Goal: Information Seeking & Learning: Learn about a topic

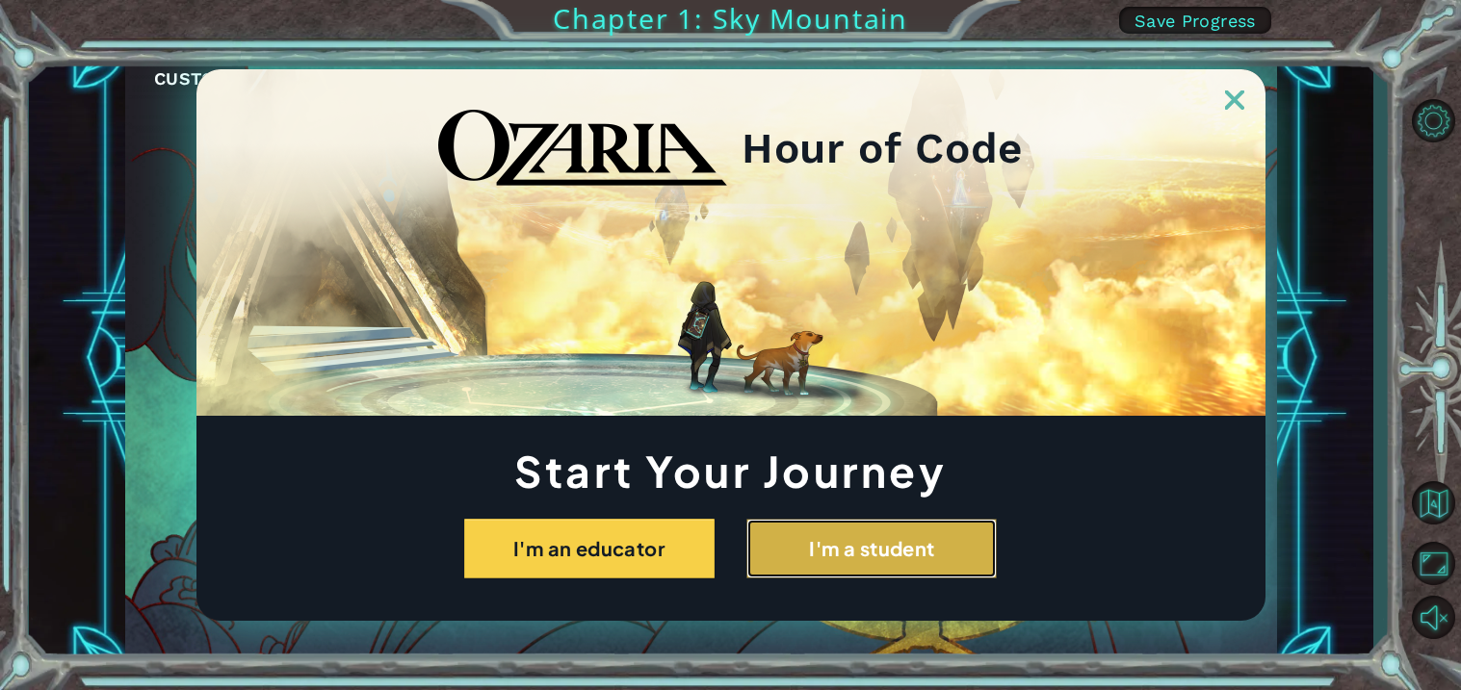
click at [825, 538] on button "I'm a student" at bounding box center [871, 549] width 250 height 60
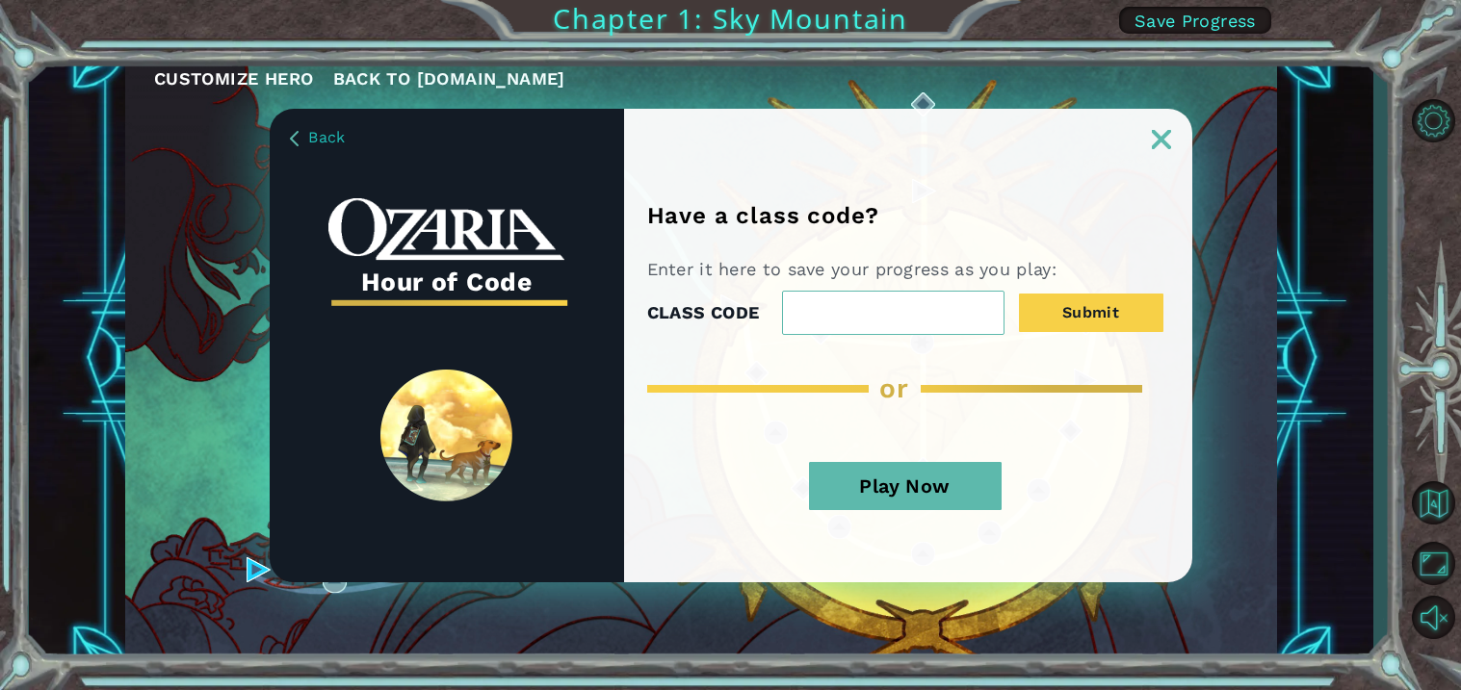
click at [890, 456] on div "Play Now" at bounding box center [905, 493] width 516 height 101
click at [862, 476] on button "Play Now" at bounding box center [905, 486] width 193 height 48
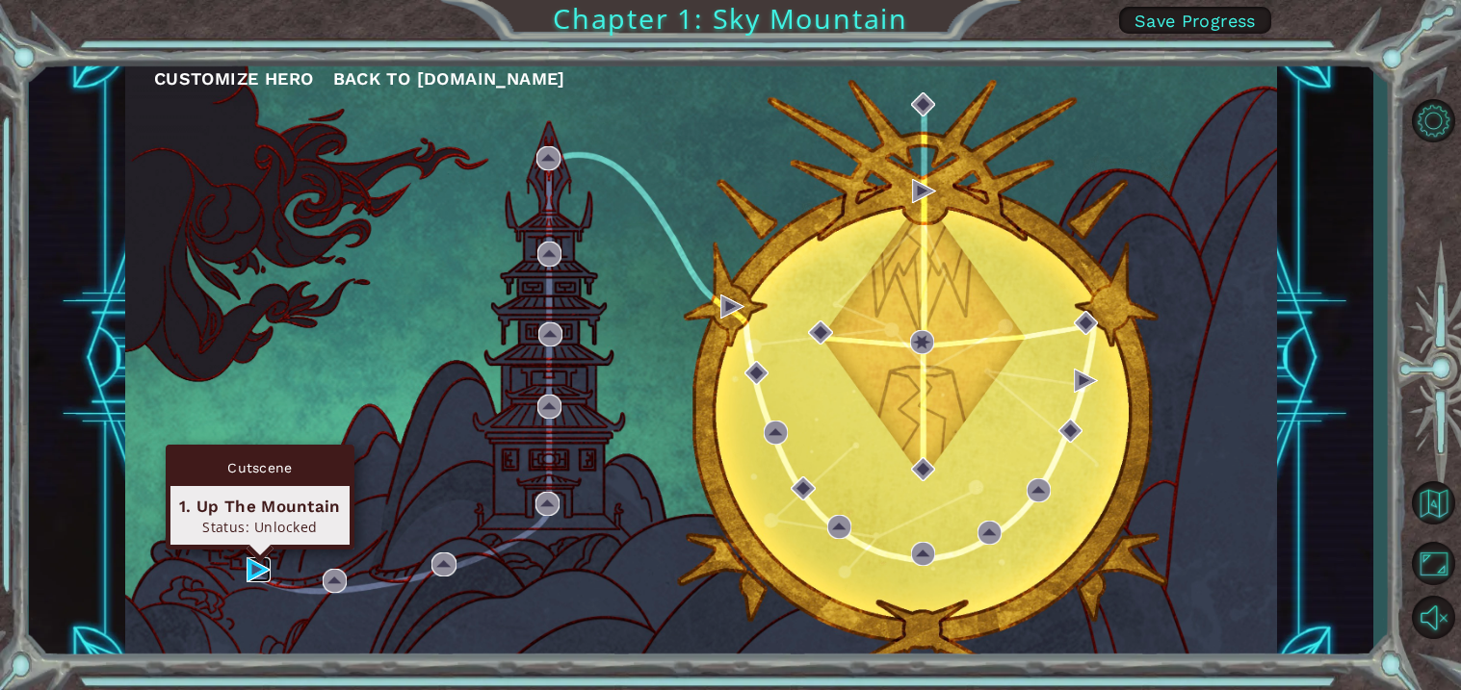
click at [258, 562] on img at bounding box center [258, 569] width 24 height 24
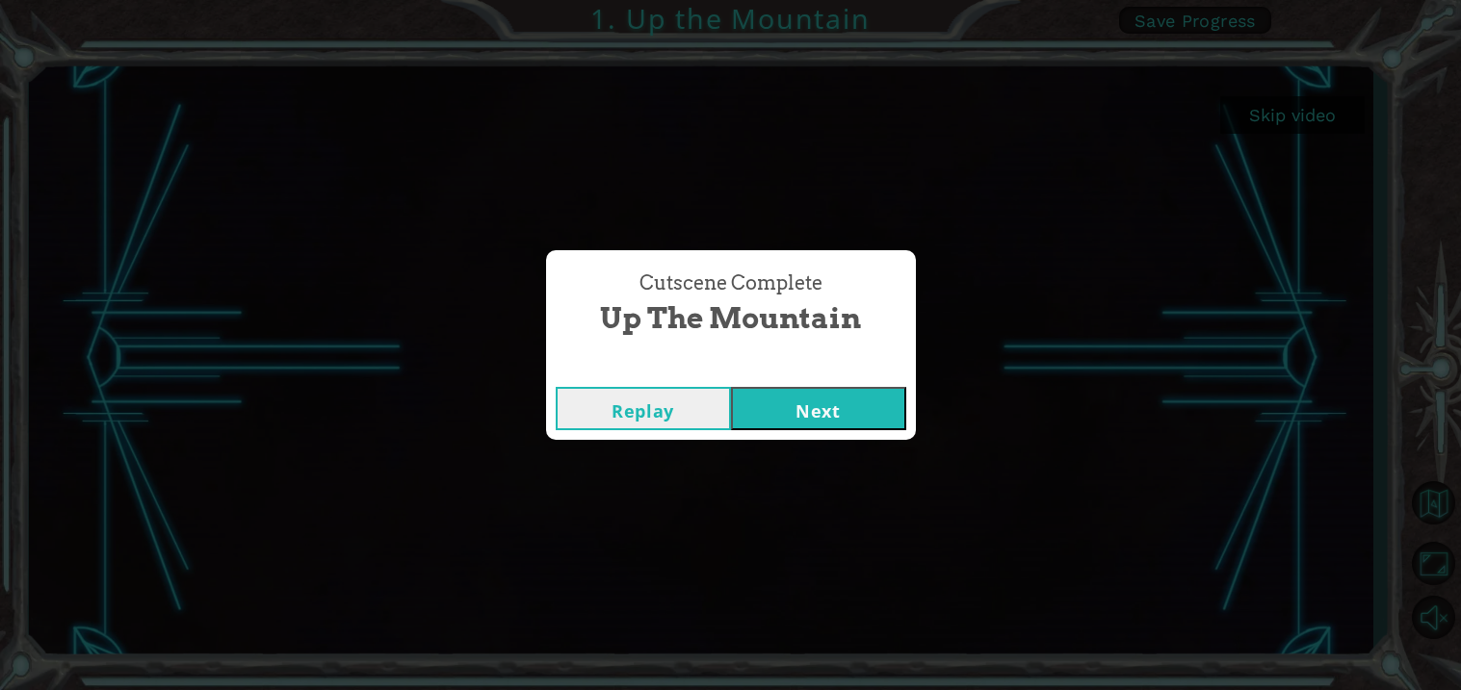
click at [876, 402] on button "Next" at bounding box center [818, 408] width 175 height 43
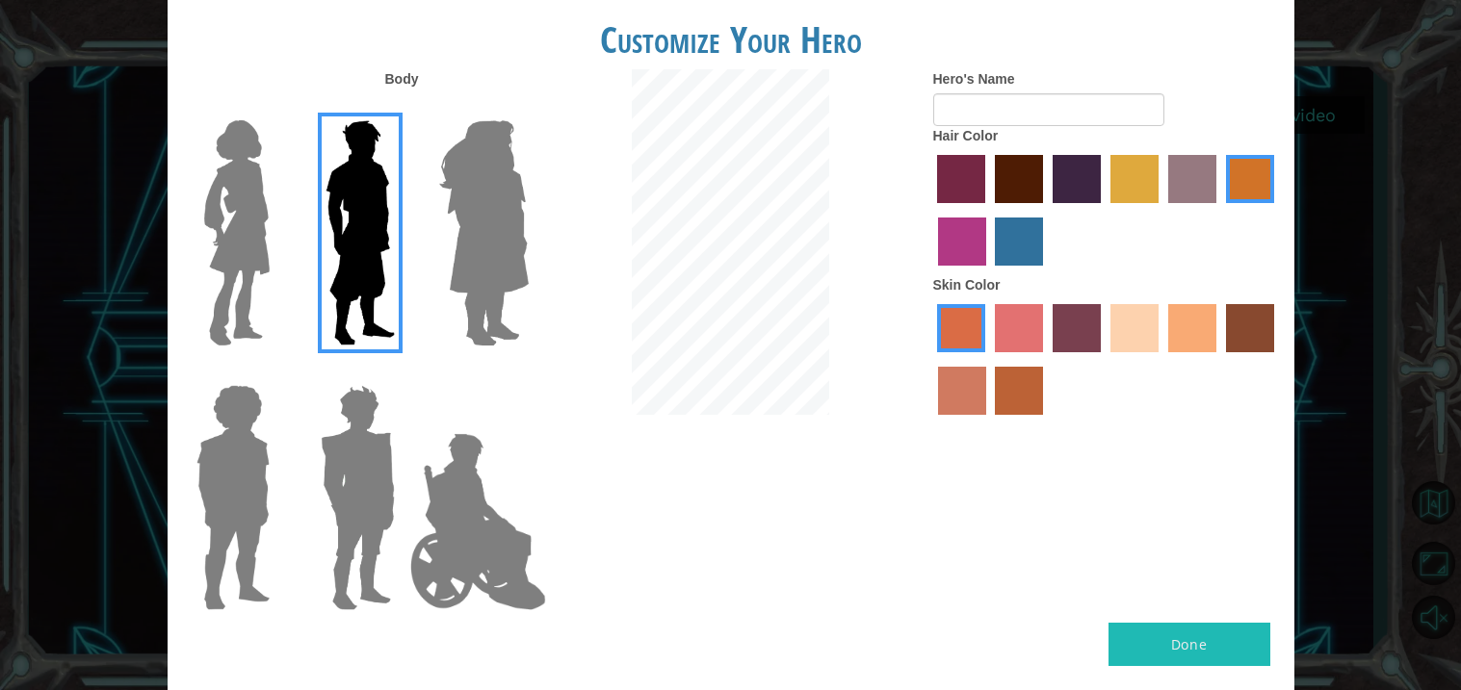
click at [459, 267] on img at bounding box center [483, 233] width 105 height 241
click at [528, 108] on input "Hero Amethyst" at bounding box center [528, 108] width 0 height 0
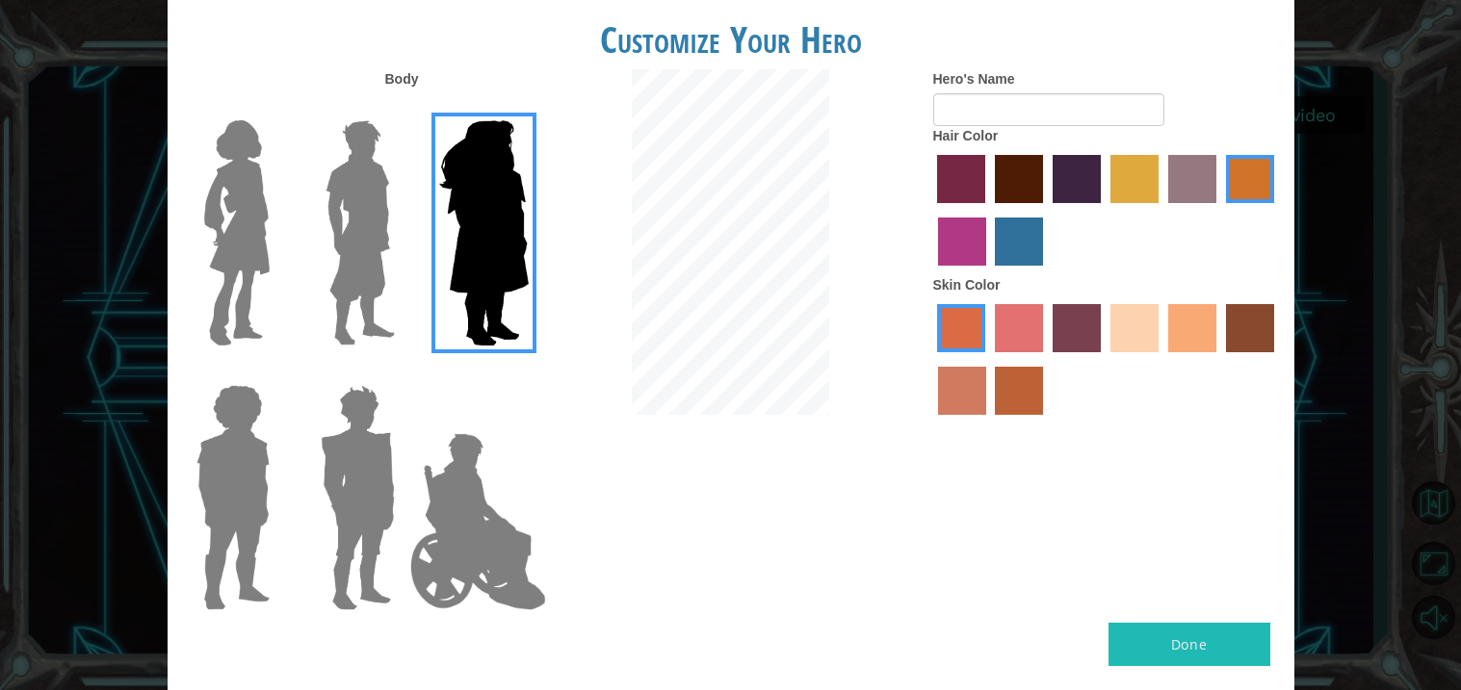
click at [246, 234] on img at bounding box center [236, 233] width 81 height 241
click at [277, 108] on input "Hero Connie" at bounding box center [277, 108] width 0 height 0
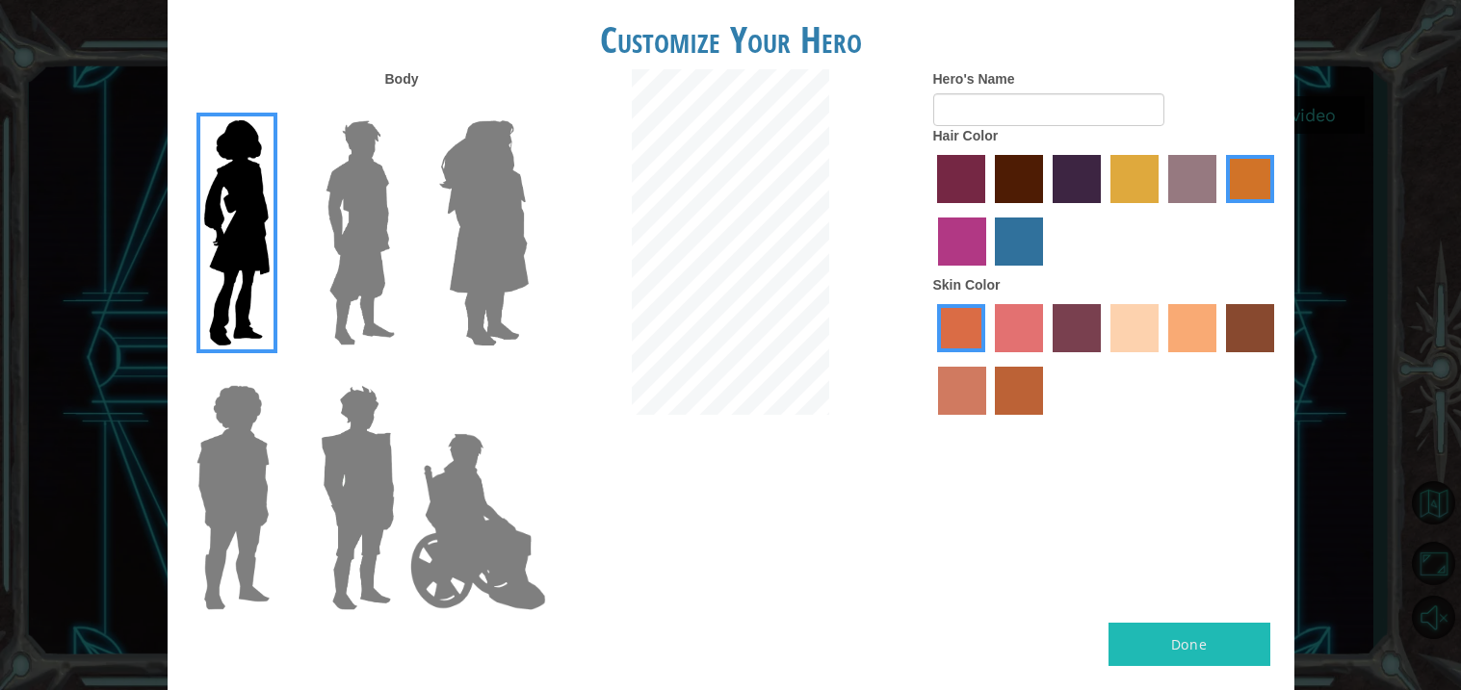
click at [460, 531] on img at bounding box center [477, 522] width 151 height 193
click at [528, 373] on input "Hero Jamie" at bounding box center [528, 373] width 0 height 0
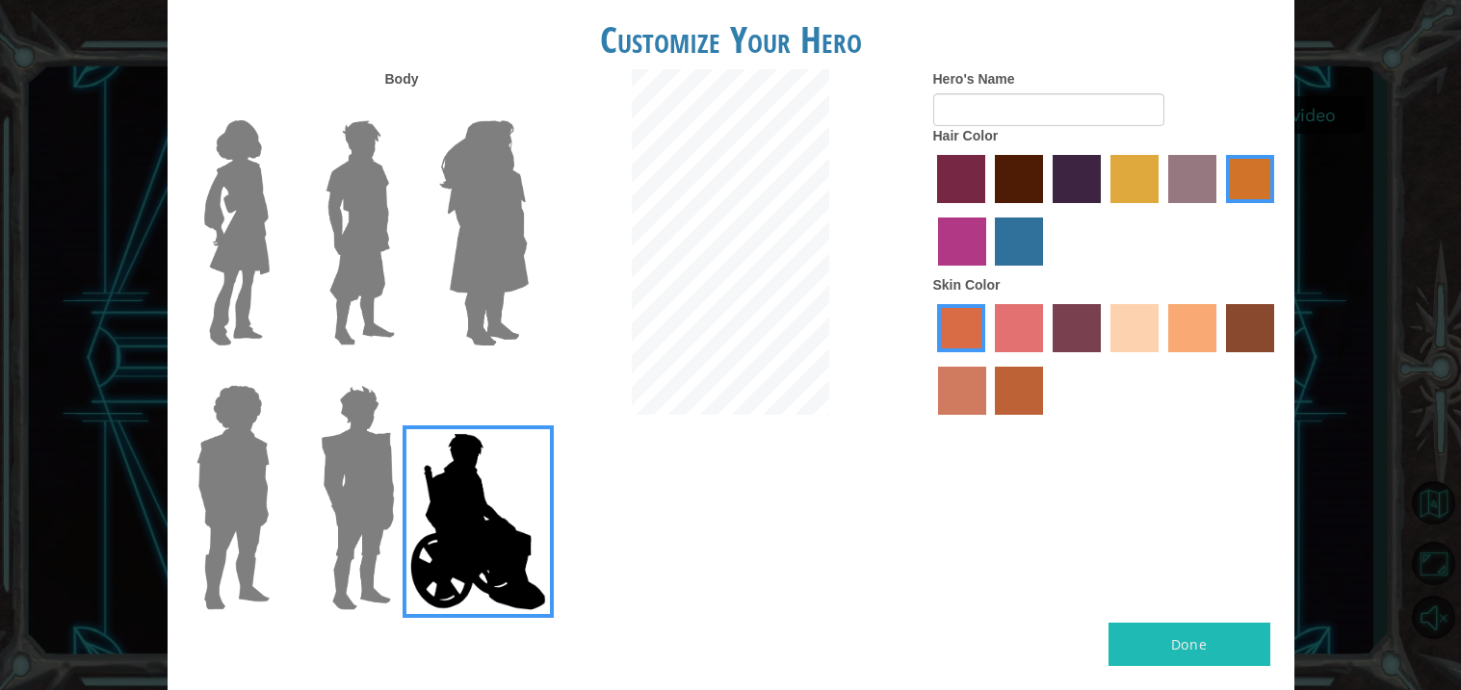
click at [393, 523] on img at bounding box center [358, 497] width 90 height 241
click at [402, 373] on input "Hero Garnet" at bounding box center [402, 373] width 0 height 0
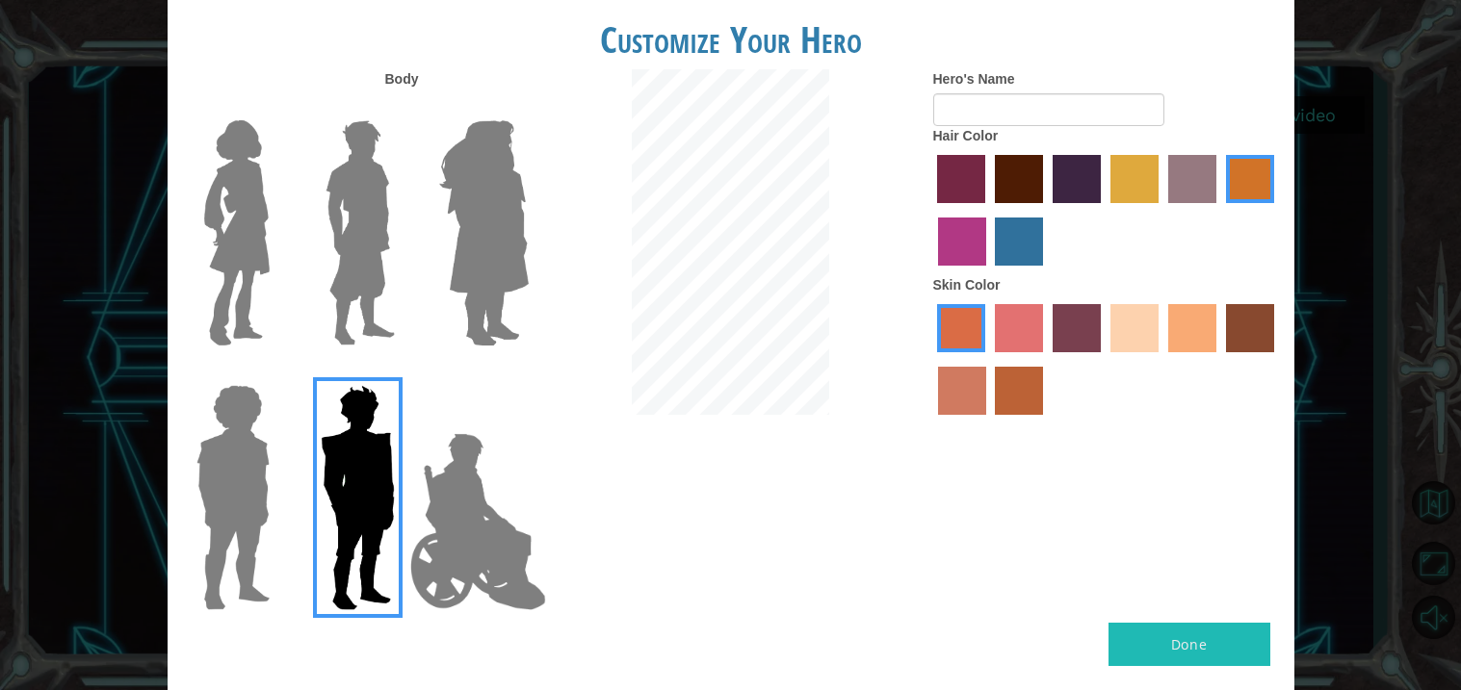
click at [232, 508] on img at bounding box center [233, 497] width 89 height 241
click at [277, 373] on input "Hero Steven" at bounding box center [277, 373] width 0 height 0
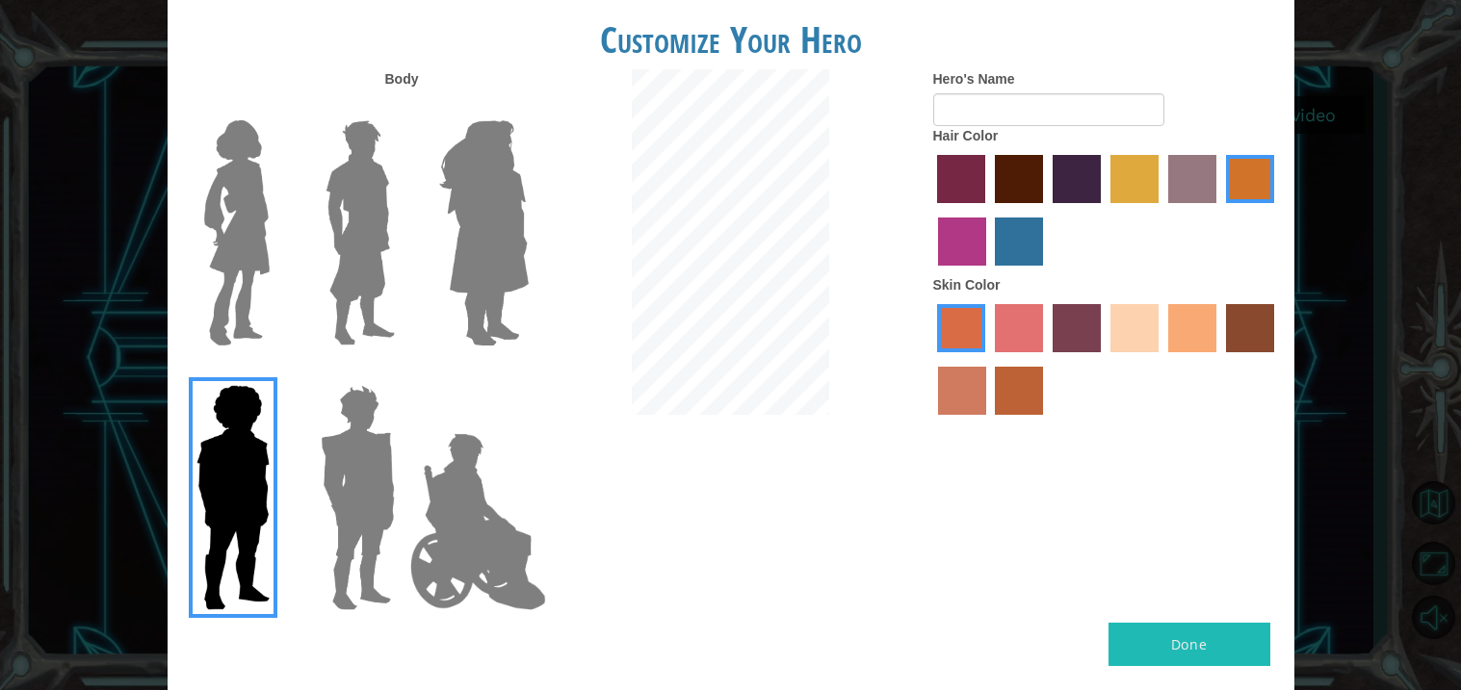
click at [270, 294] on img at bounding box center [236, 233] width 81 height 241
click at [277, 108] on input "Hero Connie" at bounding box center [277, 108] width 0 height 0
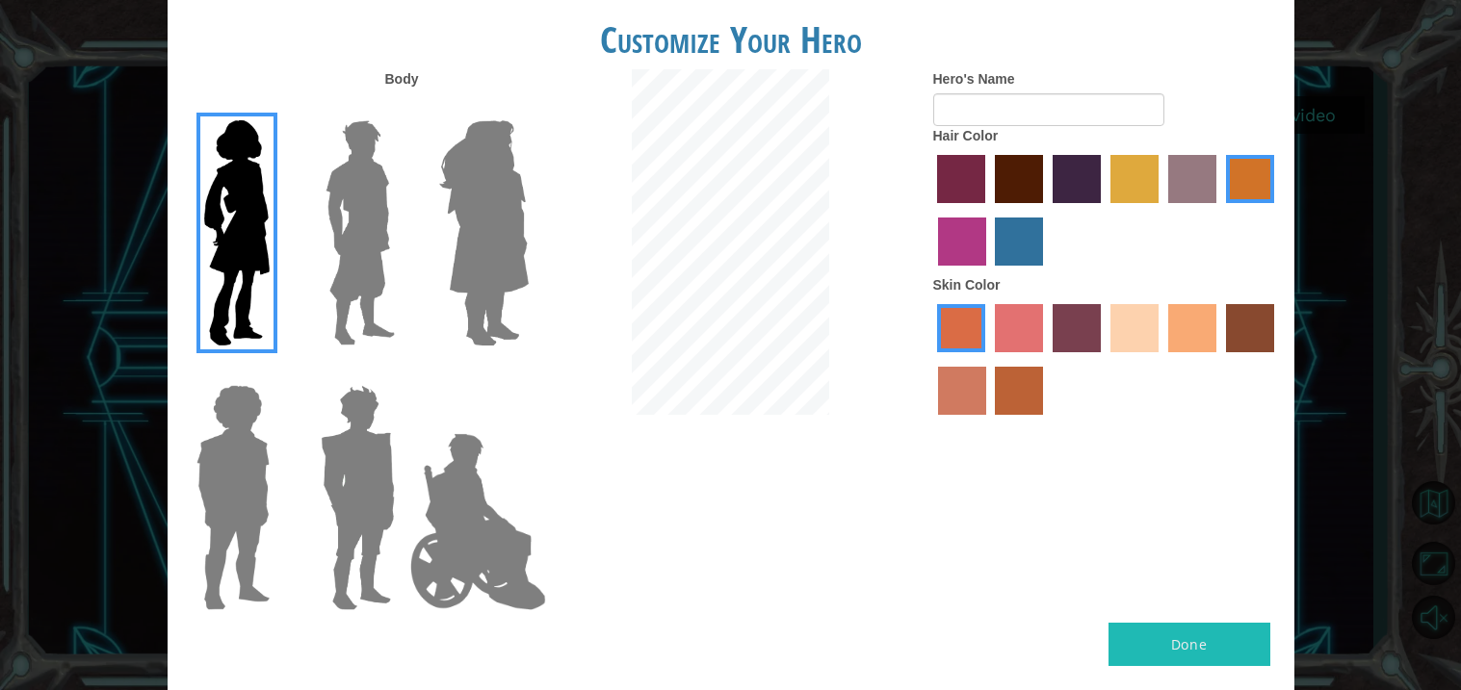
click at [461, 223] on img at bounding box center [483, 233] width 105 height 241
click at [528, 108] on input "Hero Amethyst" at bounding box center [528, 108] width 0 height 0
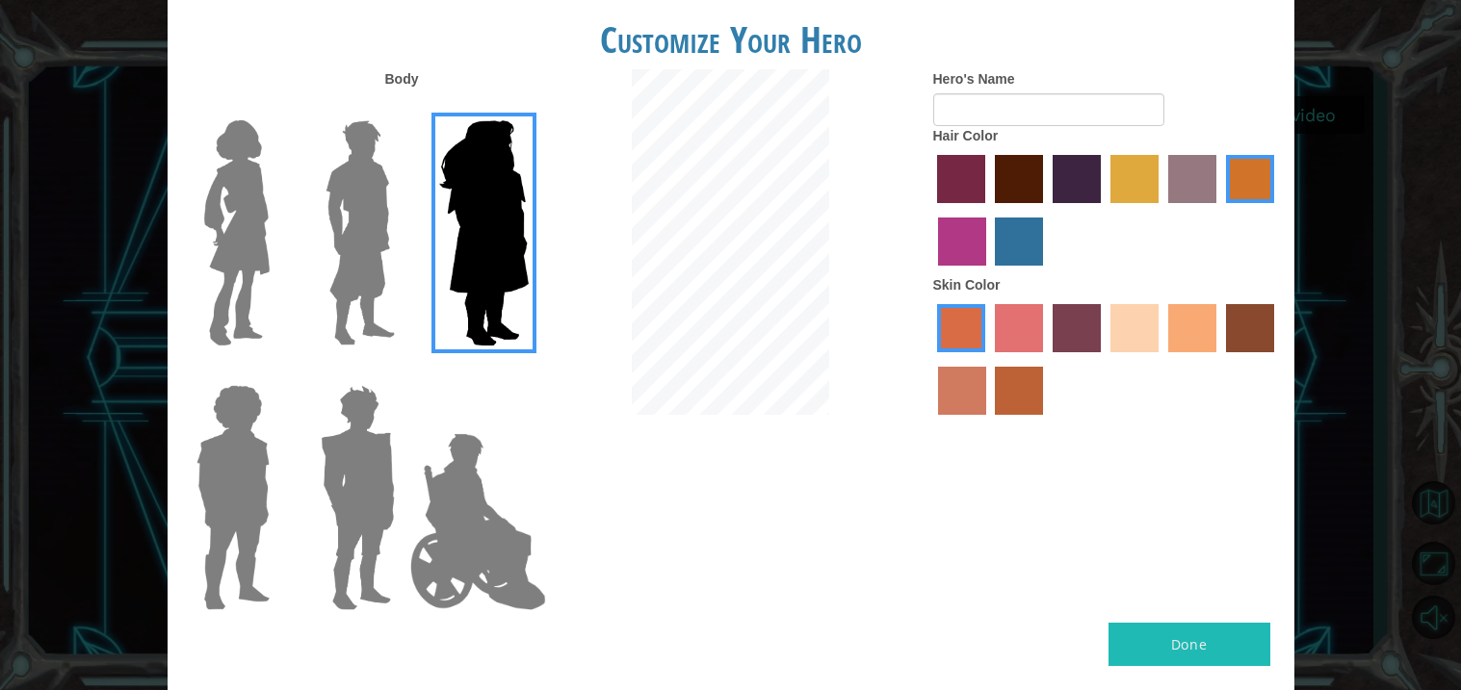
click at [264, 224] on img at bounding box center [236, 233] width 81 height 241
click at [277, 108] on input "Hero Connie" at bounding box center [277, 108] width 0 height 0
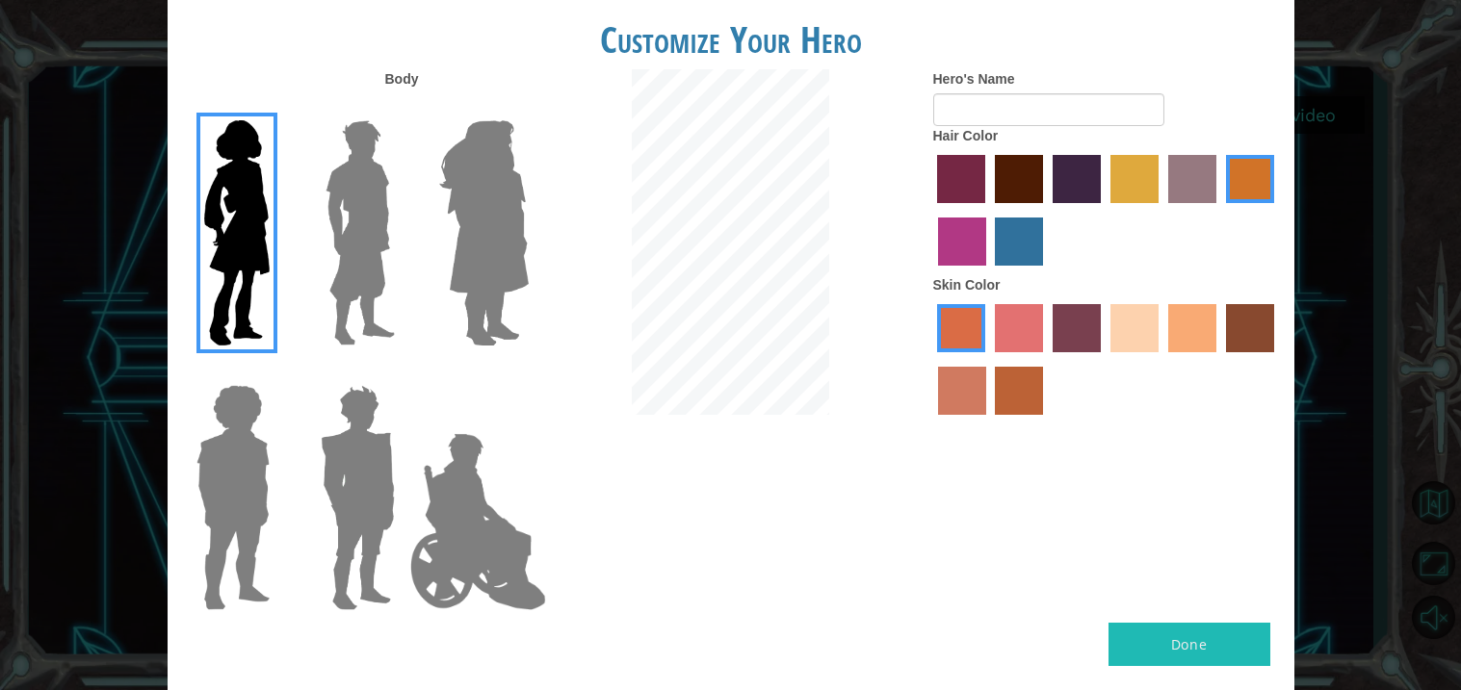
click at [1137, 349] on label "sandy beach skin color" at bounding box center [1134, 328] width 48 height 48
click at [1103, 359] on input "sandy beach skin color" at bounding box center [1103, 359] width 0 height 0
click at [1030, 389] on label "smoke tree skin color" at bounding box center [1019, 391] width 48 height 48
click at [989, 422] on input "smoke tree skin color" at bounding box center [989, 422] width 0 height 0
click at [957, 348] on label "sorbus skin color" at bounding box center [961, 328] width 48 height 48
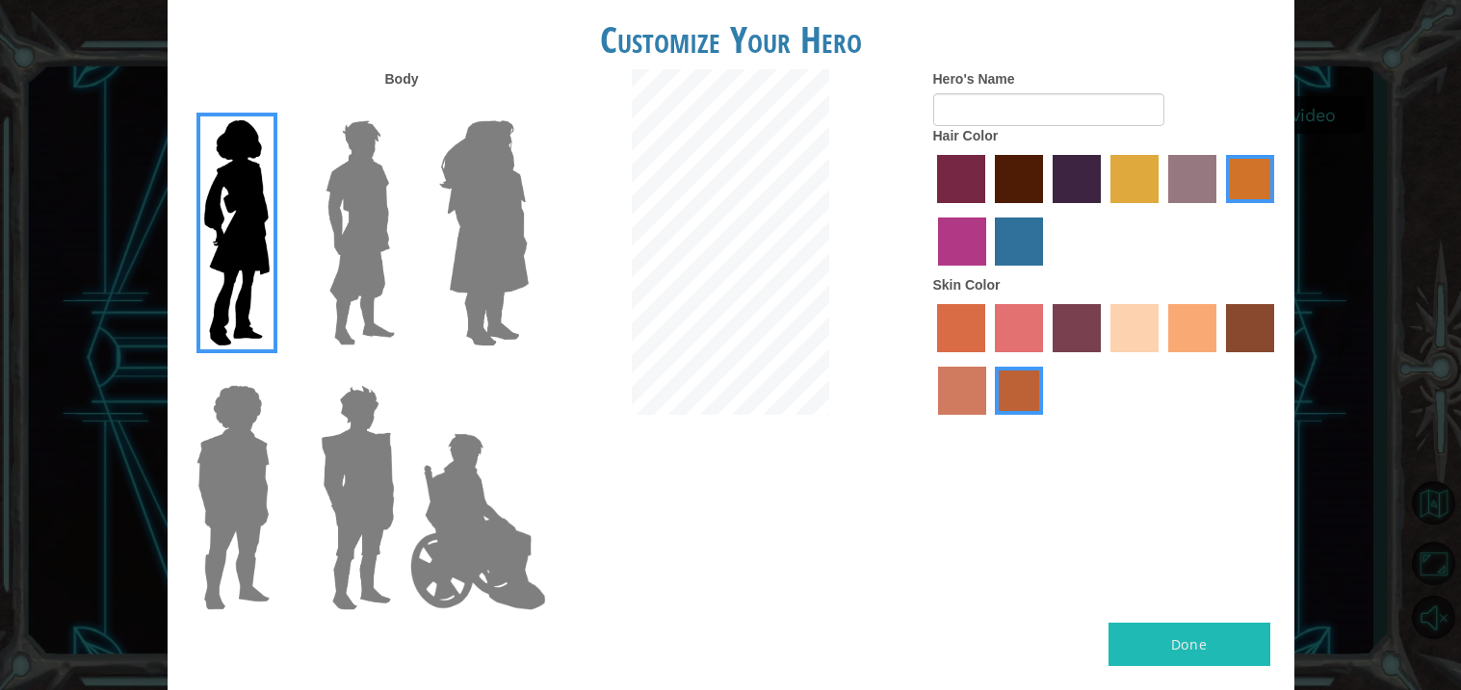
click at [931, 359] on input "sorbus skin color" at bounding box center [931, 359] width 0 height 0
click at [1024, 196] on label "maroon hair color" at bounding box center [1019, 179] width 48 height 48
click at [988, 210] on input "maroon hair color" at bounding box center [988, 210] width 0 height 0
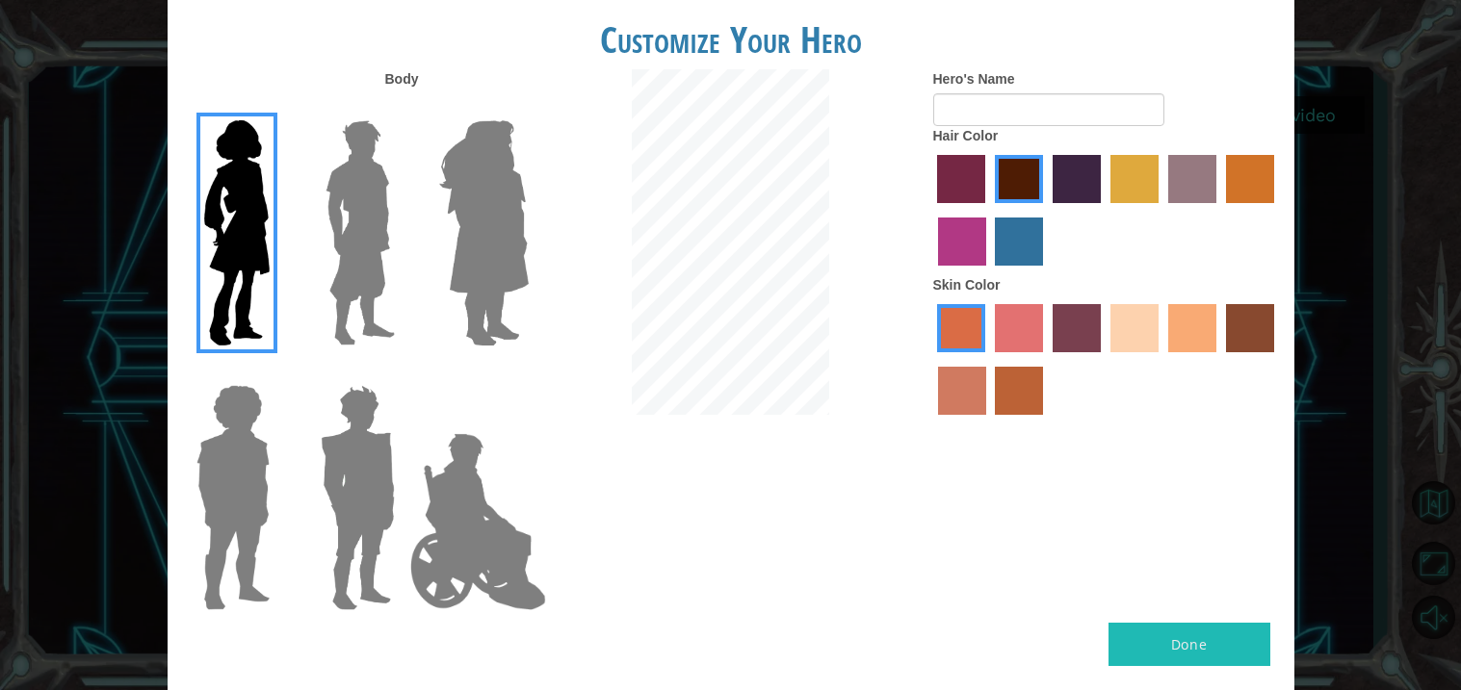
click at [1132, 327] on label "sandy beach skin color" at bounding box center [1134, 328] width 48 height 48
click at [1103, 359] on input "sandy beach skin color" at bounding box center [1103, 359] width 0 height 0
click at [526, 251] on img at bounding box center [483, 233] width 105 height 241
click at [528, 108] on input "Hero Amethyst" at bounding box center [528, 108] width 0 height 0
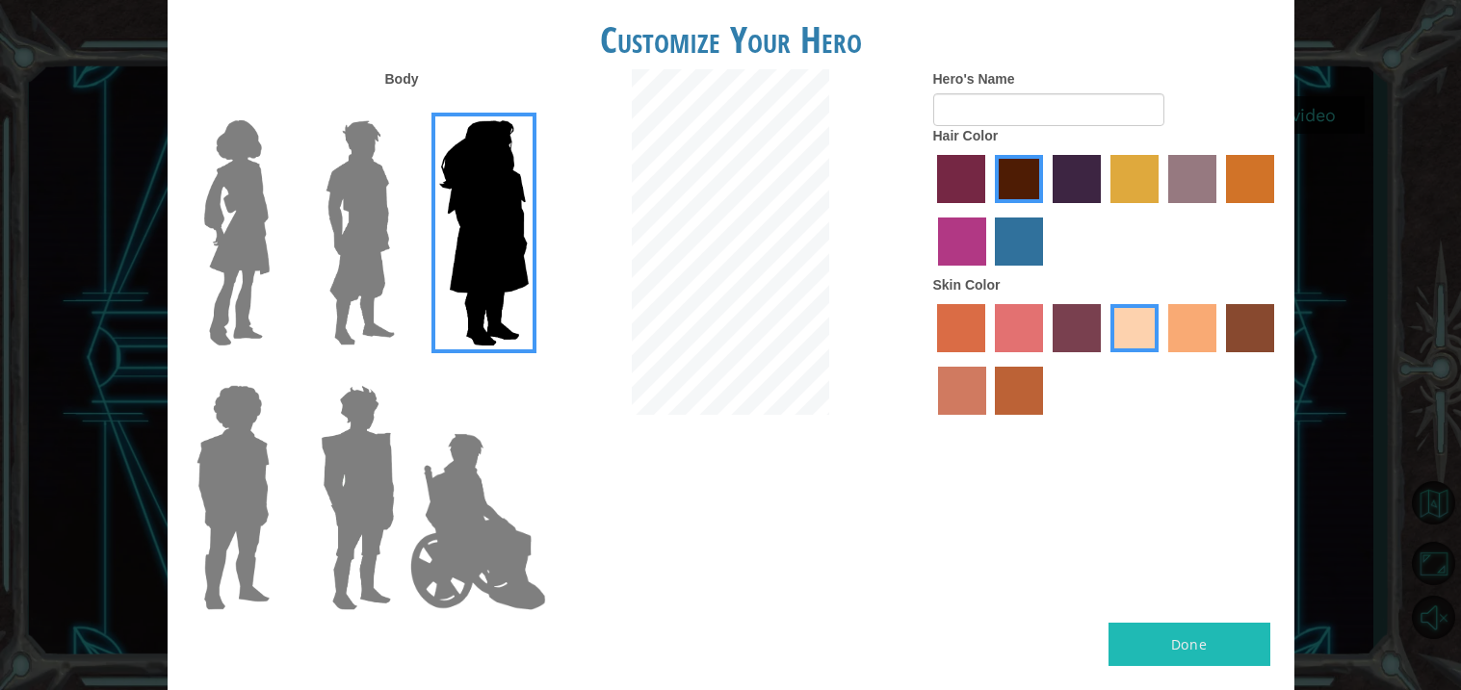
click at [965, 179] on label "paprika hair color" at bounding box center [961, 179] width 48 height 48
click at [931, 210] on input "paprika hair color" at bounding box center [931, 210] width 0 height 0
click at [966, 227] on label "medium red violet hair color" at bounding box center [962, 242] width 48 height 48
click at [1277, 210] on input "medium red violet hair color" at bounding box center [1277, 210] width 0 height 0
click at [296, 243] on div at bounding box center [354, 225] width 125 height 265
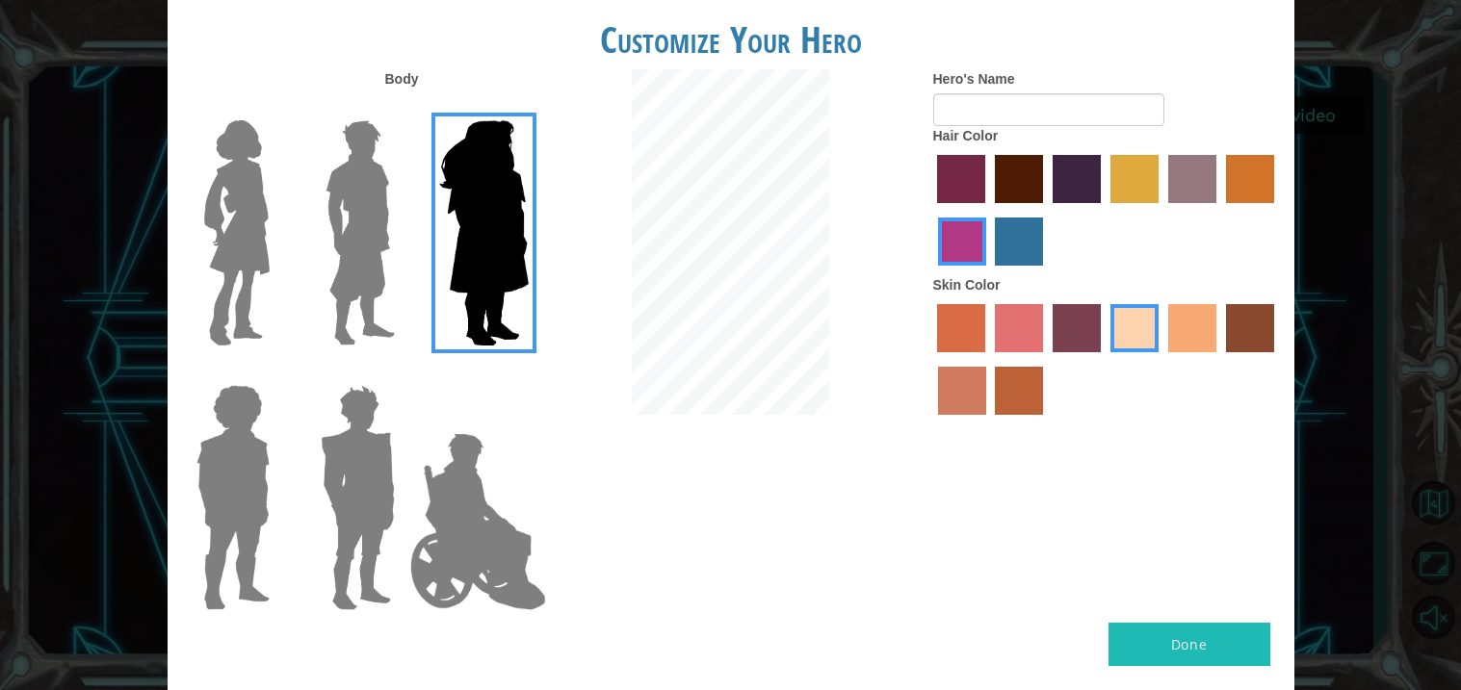
click at [272, 234] on img at bounding box center [236, 233] width 81 height 241
click at [277, 108] on input "Hero Connie" at bounding box center [277, 108] width 0 height 0
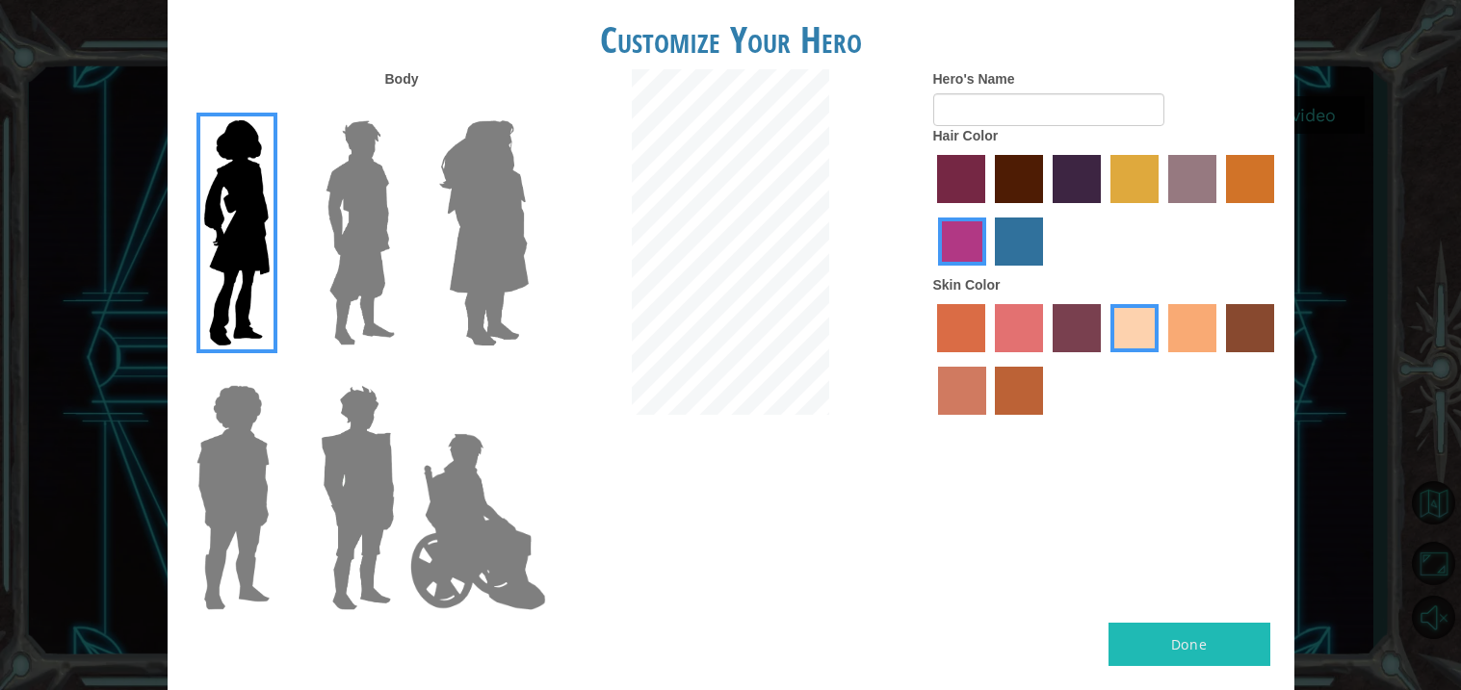
click at [1255, 160] on label "gold drop hair color" at bounding box center [1250, 179] width 48 height 48
click at [1219, 210] on input "gold drop hair color" at bounding box center [1219, 210] width 0 height 0
click at [535, 242] on img at bounding box center [483, 233] width 105 height 241
click at [528, 108] on input "Hero Amethyst" at bounding box center [528, 108] width 0 height 0
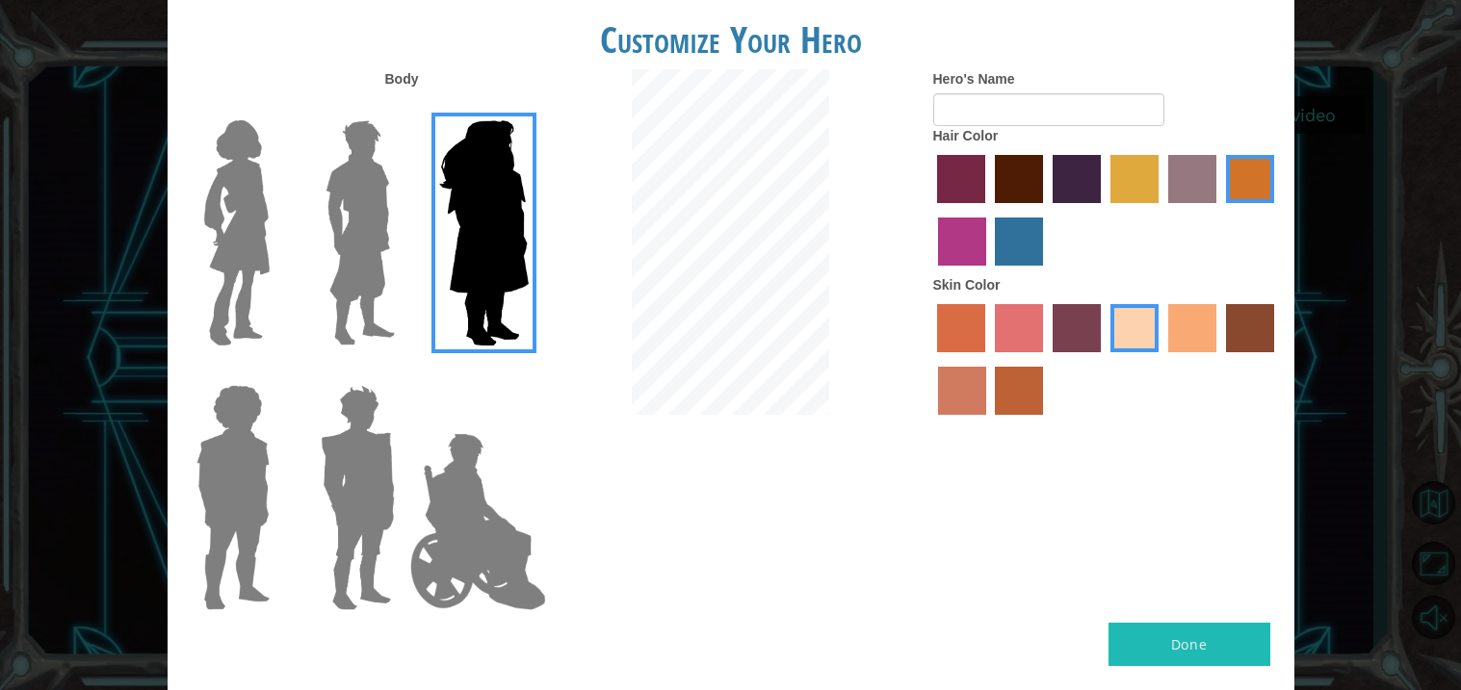
click at [253, 259] on img at bounding box center [236, 233] width 81 height 241
click at [277, 108] on input "Hero Connie" at bounding box center [277, 108] width 0 height 0
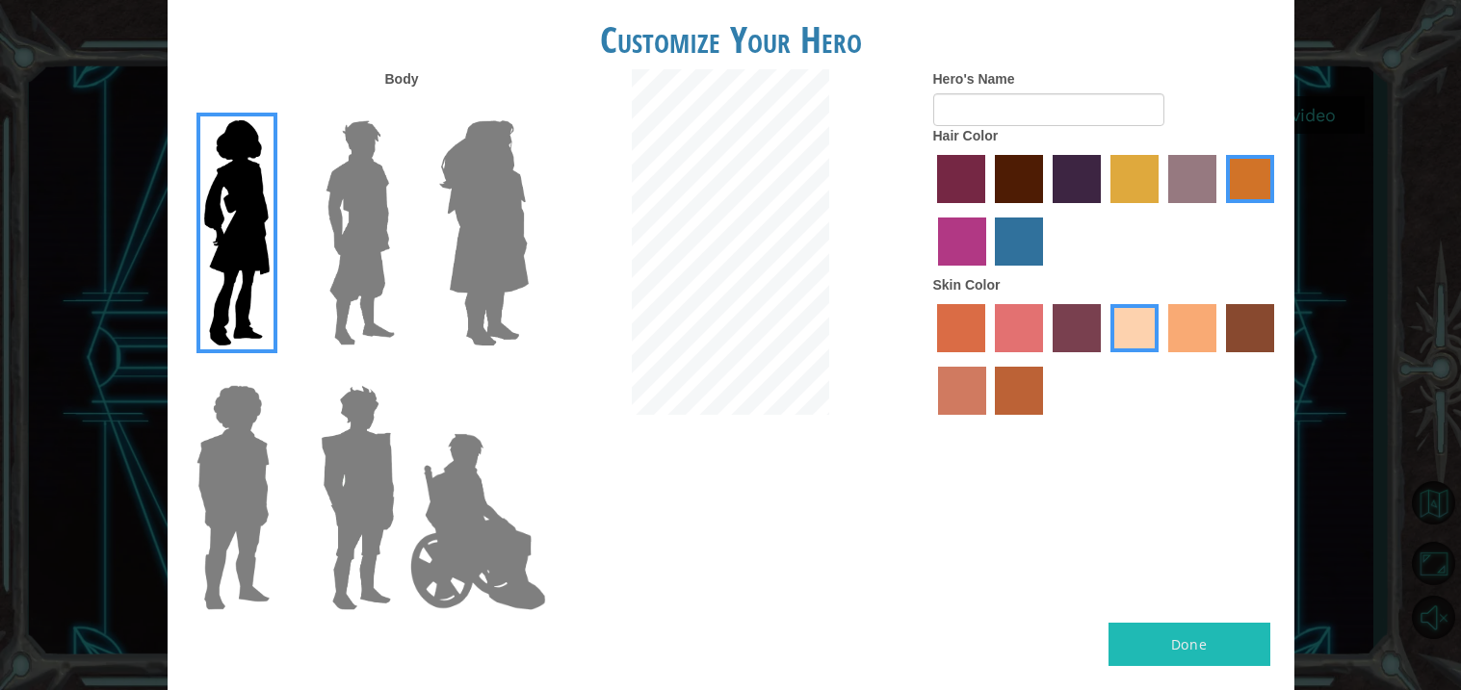
click at [975, 392] on label "burning sand skin color" at bounding box center [962, 391] width 48 height 48
click at [1277, 359] on input "burning sand skin color" at bounding box center [1277, 359] width 0 height 0
click at [1136, 341] on label "sandy beach skin color" at bounding box center [1134, 328] width 48 height 48
click at [1103, 359] on input "sandy beach skin color" at bounding box center [1103, 359] width 0 height 0
click at [986, 114] on input "Hero's Name" at bounding box center [1048, 109] width 231 height 33
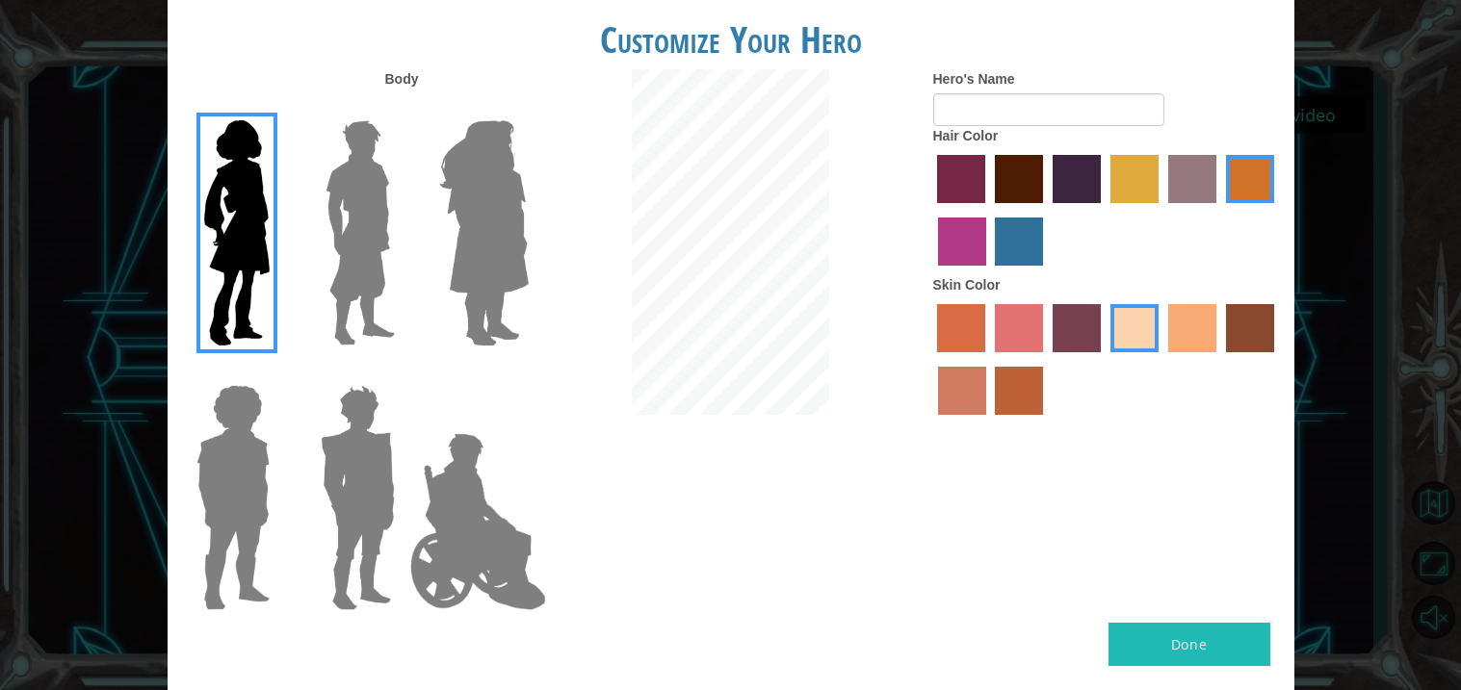
click at [528, 286] on img at bounding box center [483, 233] width 105 height 241
click at [528, 108] on input "Hero Amethyst" at bounding box center [528, 108] width 0 height 0
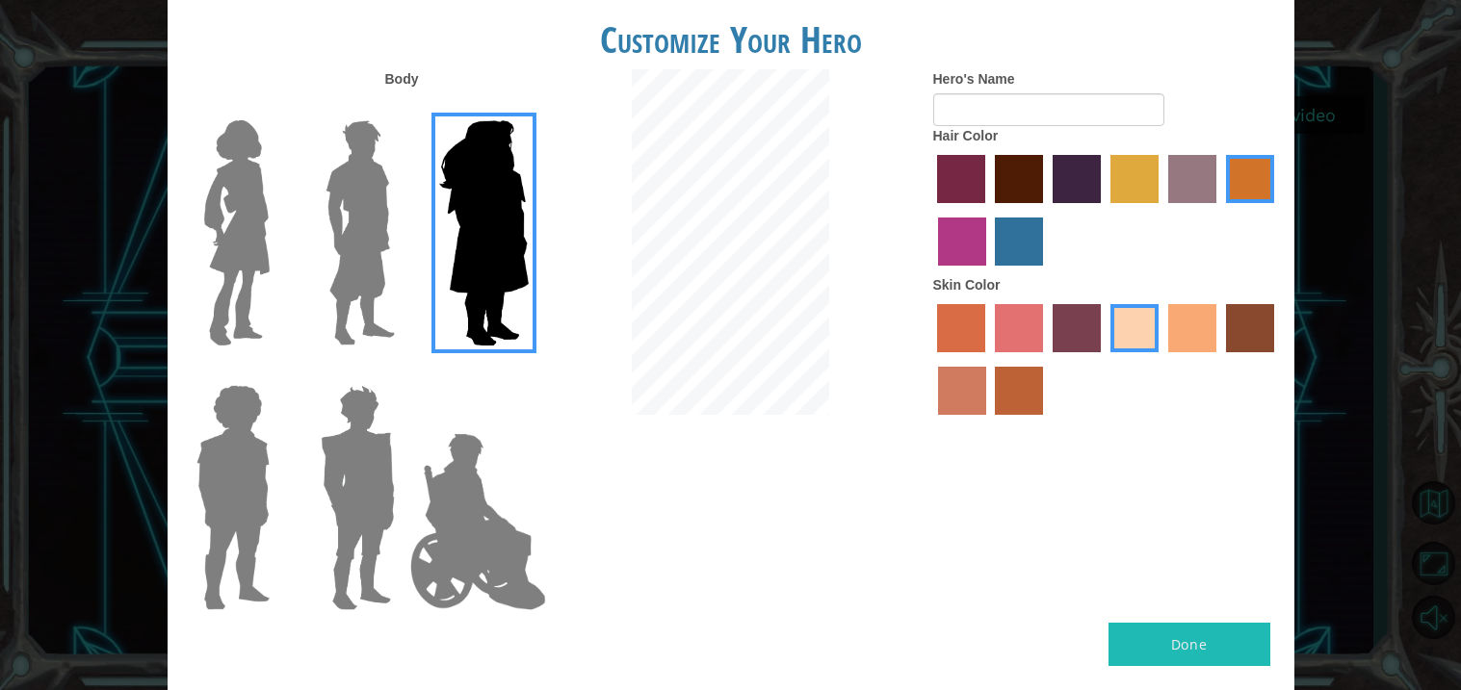
click at [360, 452] on img at bounding box center [358, 497] width 90 height 241
click at [402, 373] on input "Hero Garnet" at bounding box center [402, 373] width 0 height 0
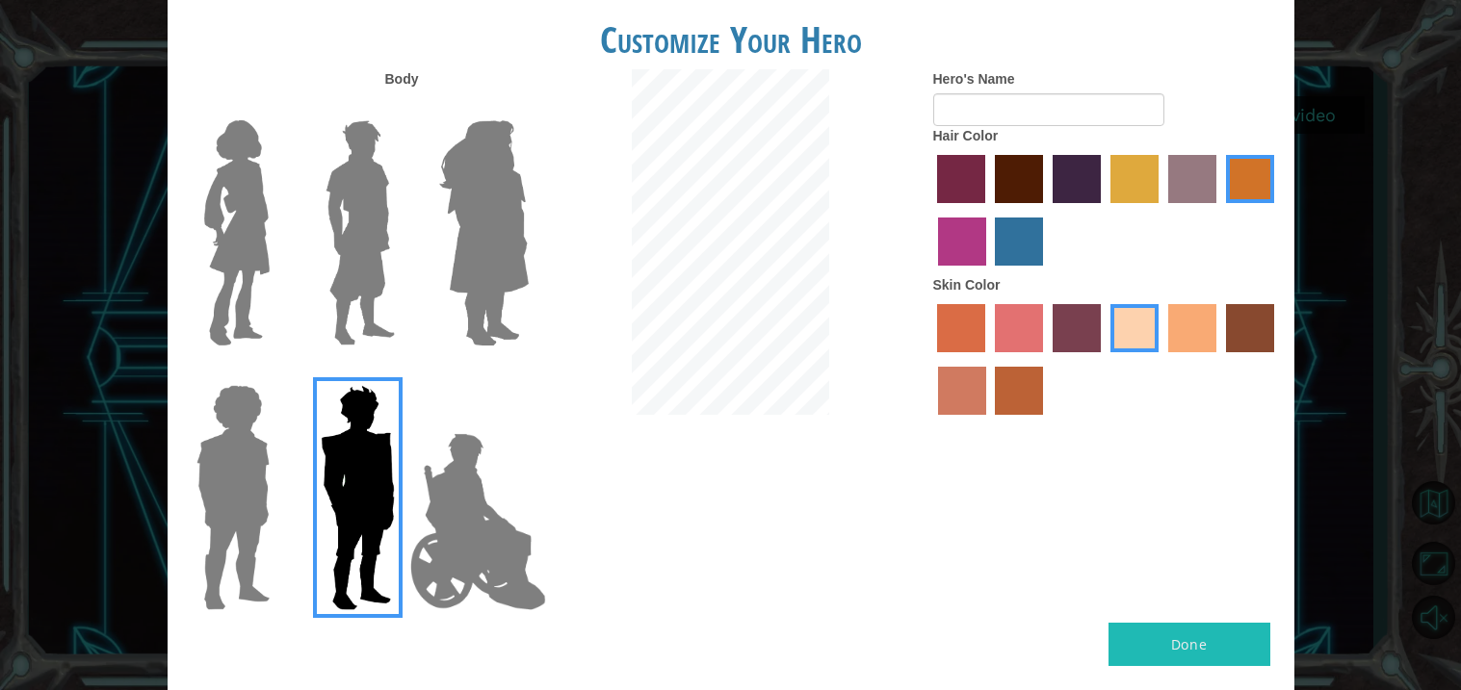
click at [249, 474] on img at bounding box center [233, 497] width 89 height 241
click at [277, 373] on input "Hero Steven" at bounding box center [277, 373] width 0 height 0
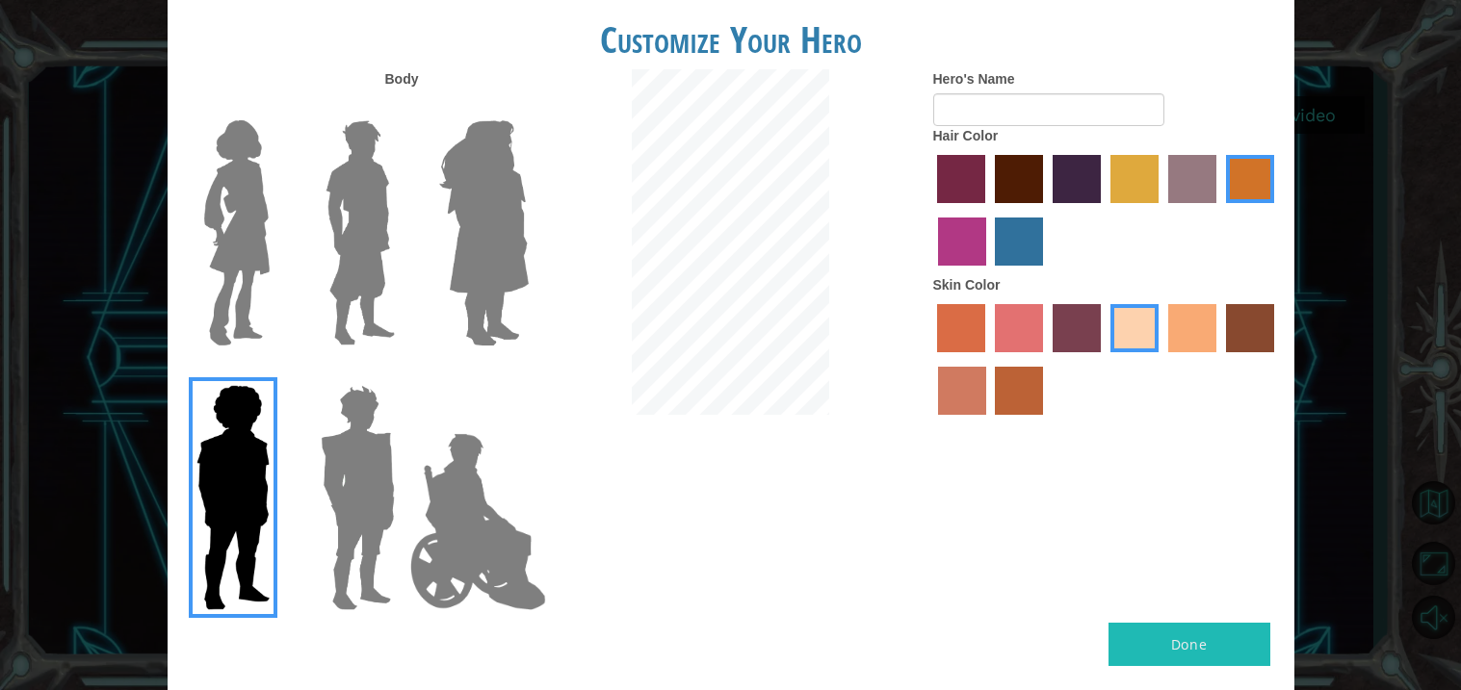
click at [495, 266] on img at bounding box center [483, 233] width 105 height 241
click at [528, 108] on input "Hero Amethyst" at bounding box center [528, 108] width 0 height 0
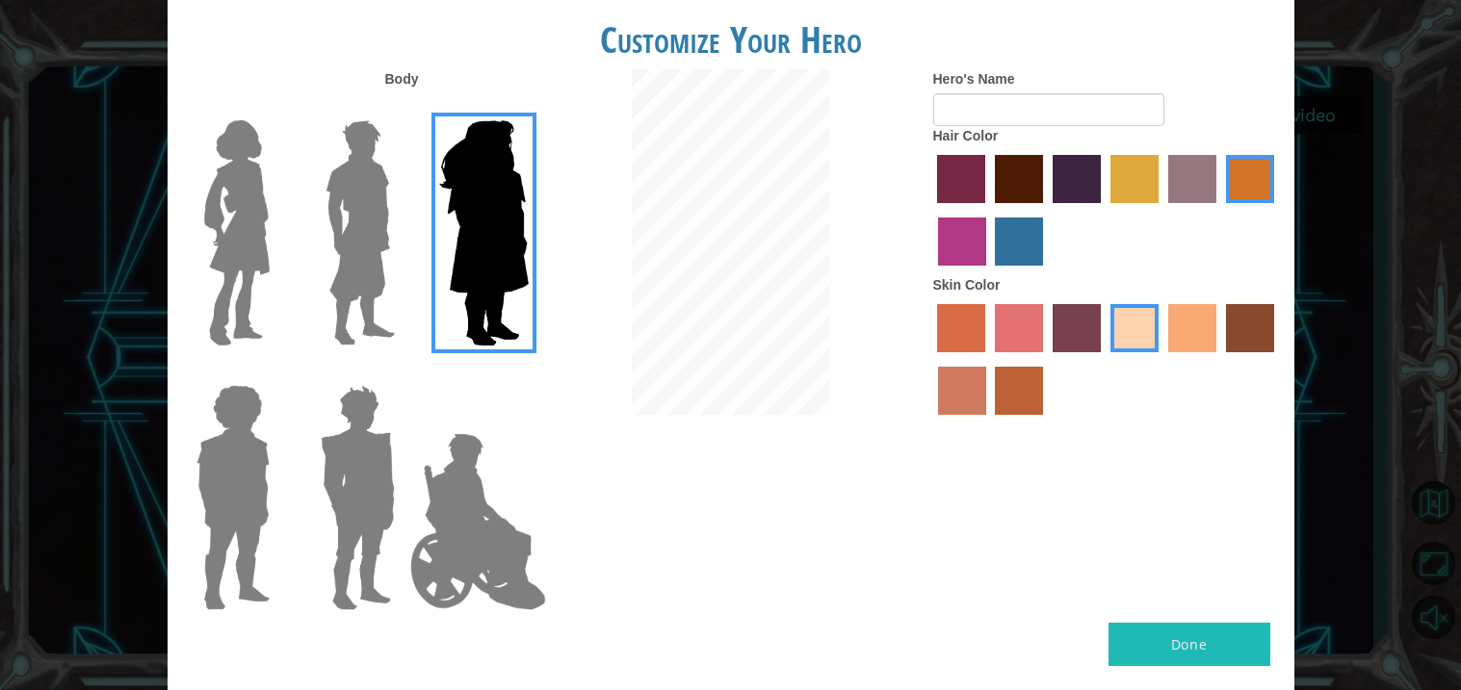
click at [1029, 179] on label "maroon hair color" at bounding box center [1019, 179] width 48 height 48
click at [988, 210] on input "maroon hair color" at bounding box center [988, 210] width 0 height 0
click at [1205, 316] on label "tacao skin color" at bounding box center [1192, 328] width 48 height 48
click at [1161, 359] on input "tacao skin color" at bounding box center [1161, 359] width 0 height 0
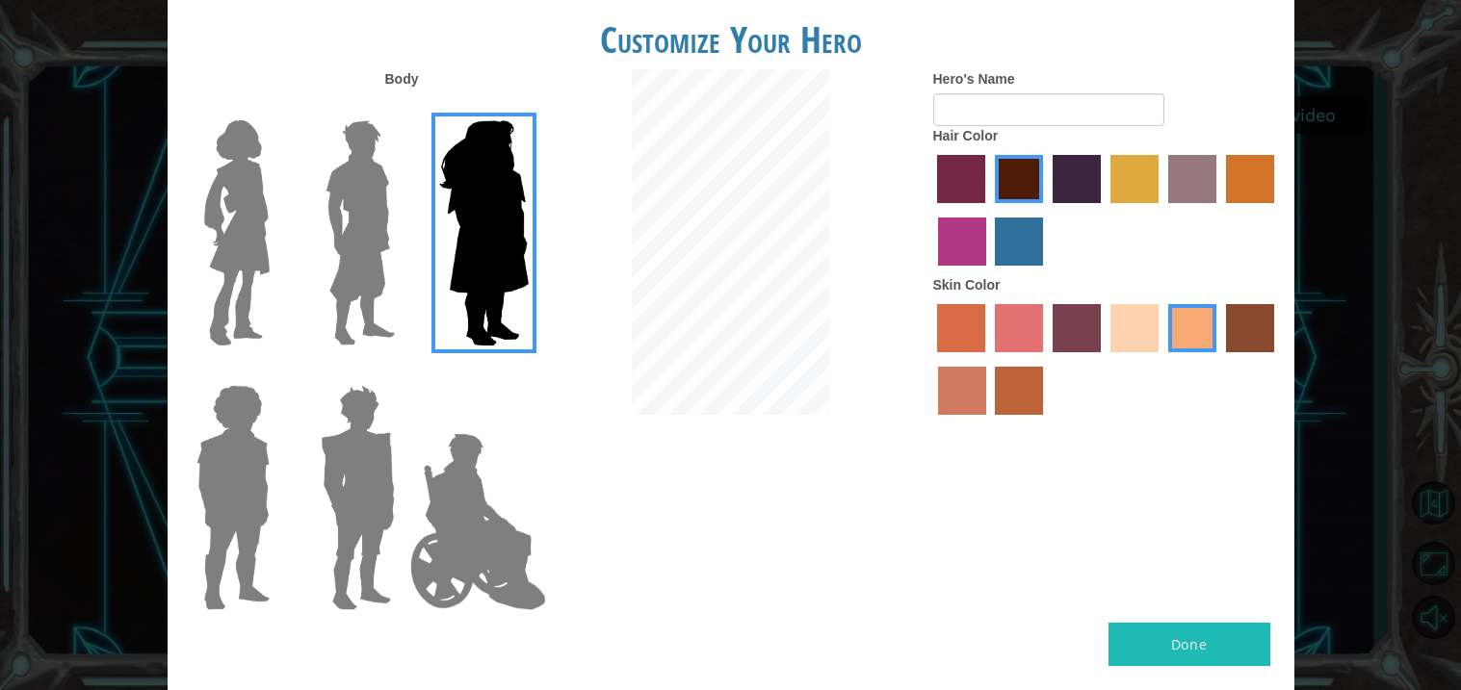
click at [1013, 381] on label "smoke tree skin color" at bounding box center [1019, 391] width 48 height 48
click at [989, 422] on input "smoke tree skin color" at bounding box center [989, 422] width 0 height 0
click at [290, 182] on div at bounding box center [230, 225] width 125 height 265
click at [246, 189] on img at bounding box center [236, 233] width 81 height 241
click at [277, 108] on input "Hero Connie" at bounding box center [277, 108] width 0 height 0
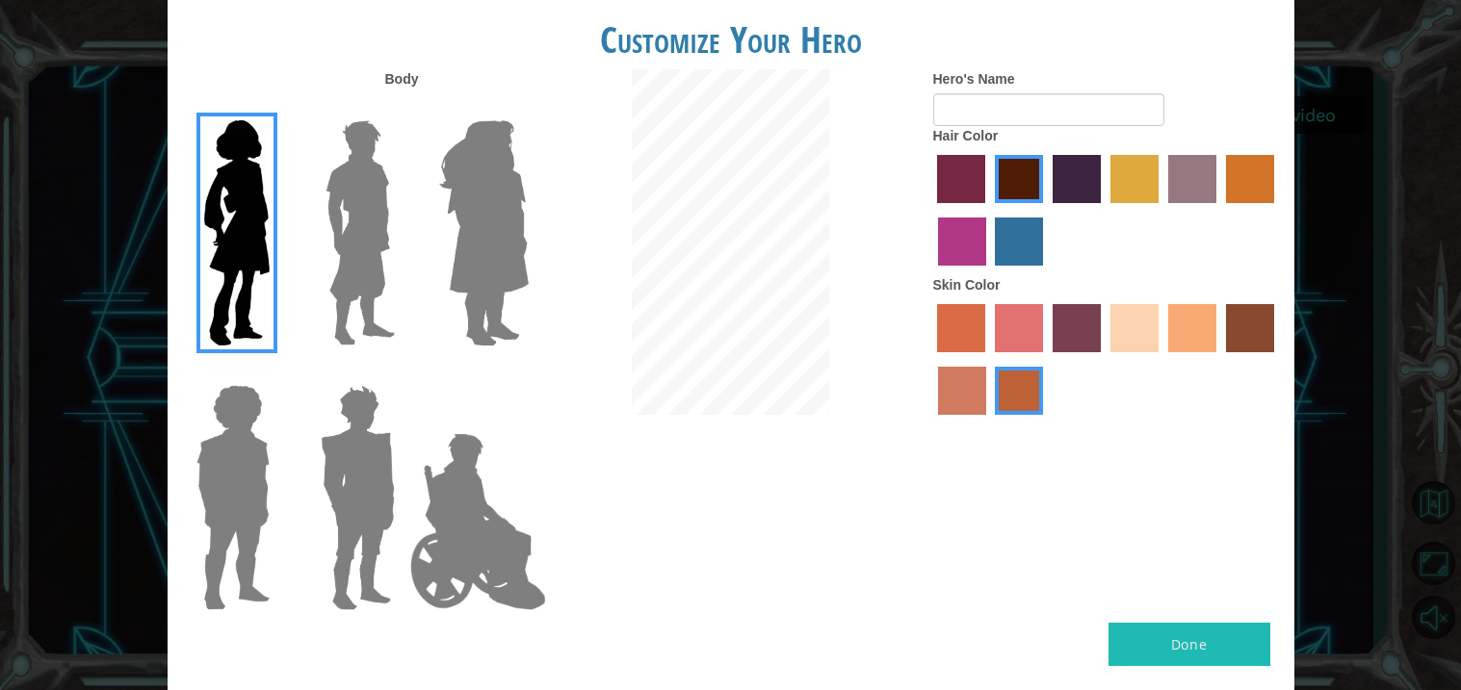
click at [1126, 310] on label "sandy beach skin color" at bounding box center [1134, 328] width 48 height 48
click at [1103, 359] on input "sandy beach skin color" at bounding box center [1103, 359] width 0 height 0
click at [1206, 176] on label "bazaar hair color" at bounding box center [1192, 179] width 48 height 48
click at [1161, 210] on input "bazaar hair color" at bounding box center [1161, 210] width 0 height 0
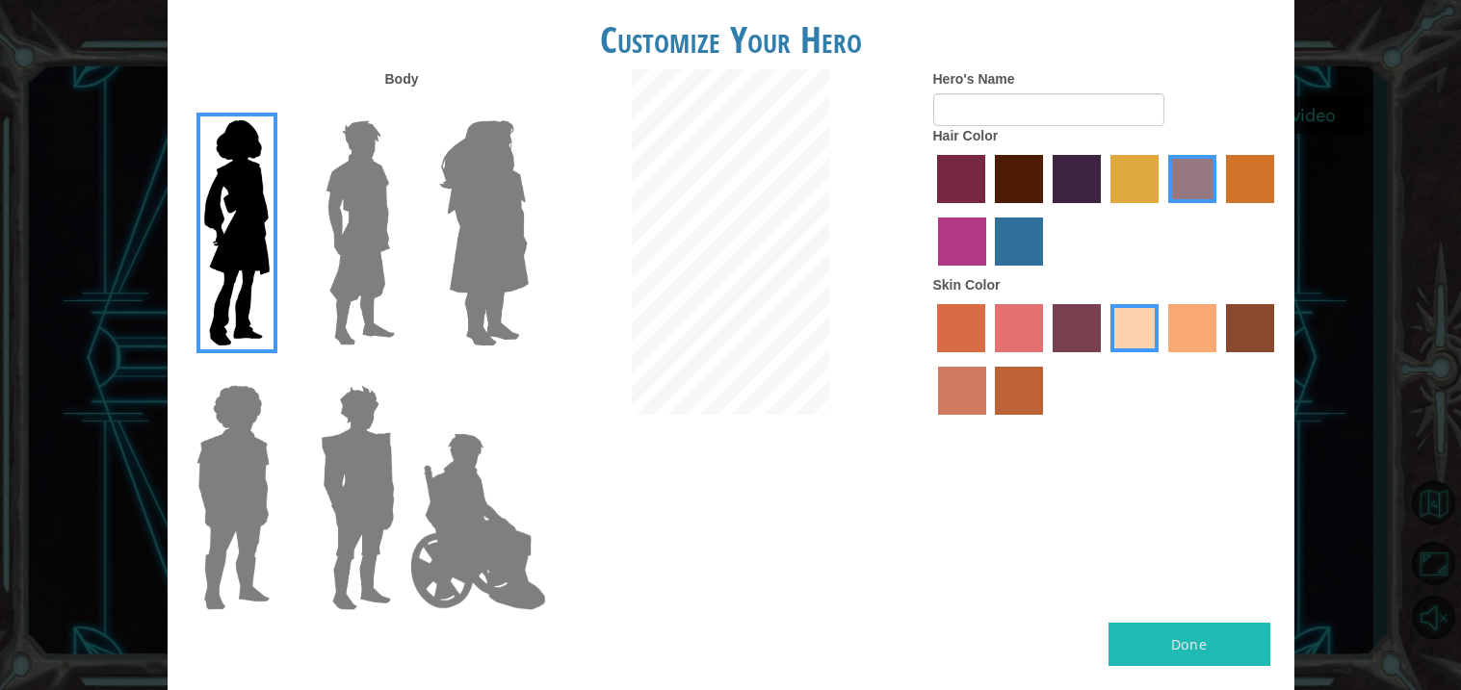
click at [978, 185] on label "paprika hair color" at bounding box center [961, 179] width 48 height 48
click at [931, 210] on input "paprika hair color" at bounding box center [931, 210] width 0 height 0
click at [971, 205] on div at bounding box center [1106, 212] width 347 height 125
click at [971, 218] on label "medium red violet hair color" at bounding box center [962, 242] width 48 height 48
click at [1277, 210] on input "medium red violet hair color" at bounding box center [1277, 210] width 0 height 0
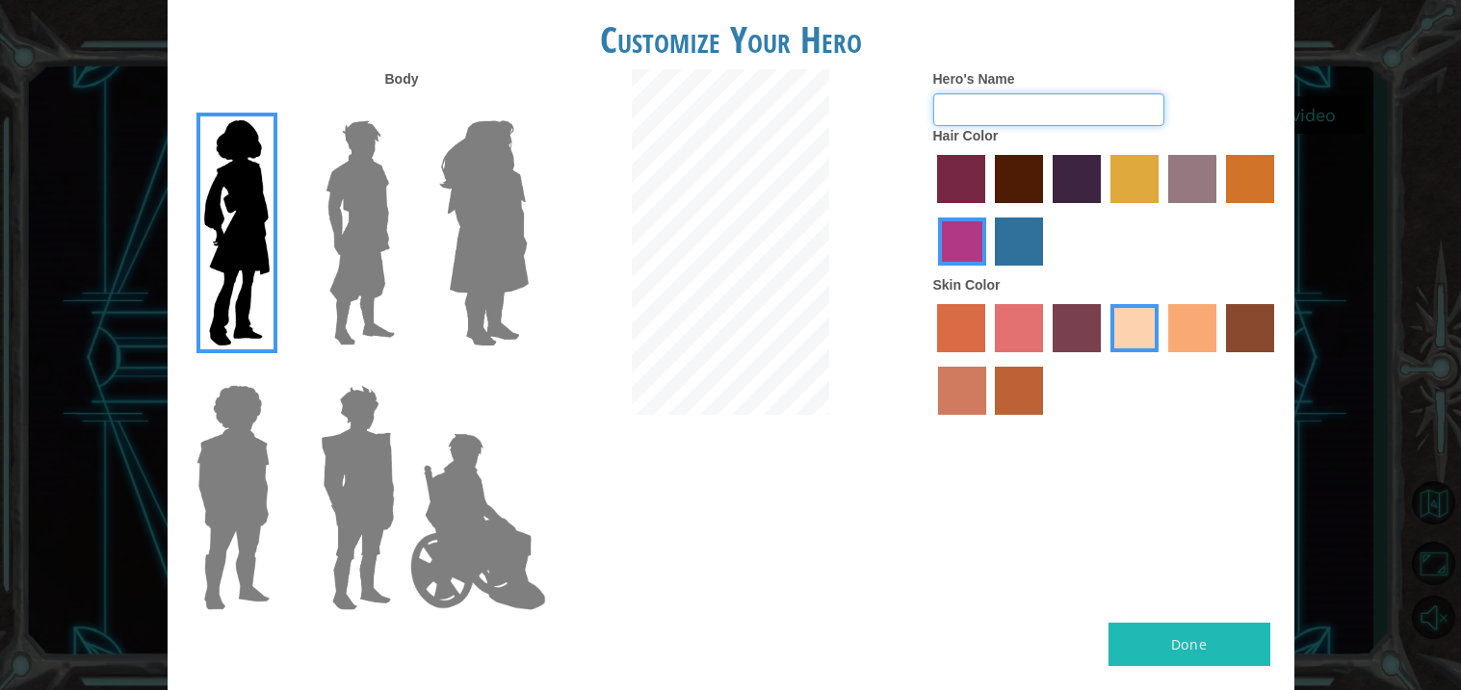
click at [1021, 106] on input "Hero's Name" at bounding box center [1048, 109] width 231 height 33
click at [1058, 106] on input "Hero's Name" at bounding box center [1048, 109] width 231 height 33
type input "toe"
click at [1213, 639] on button "Done" at bounding box center [1189, 644] width 162 height 43
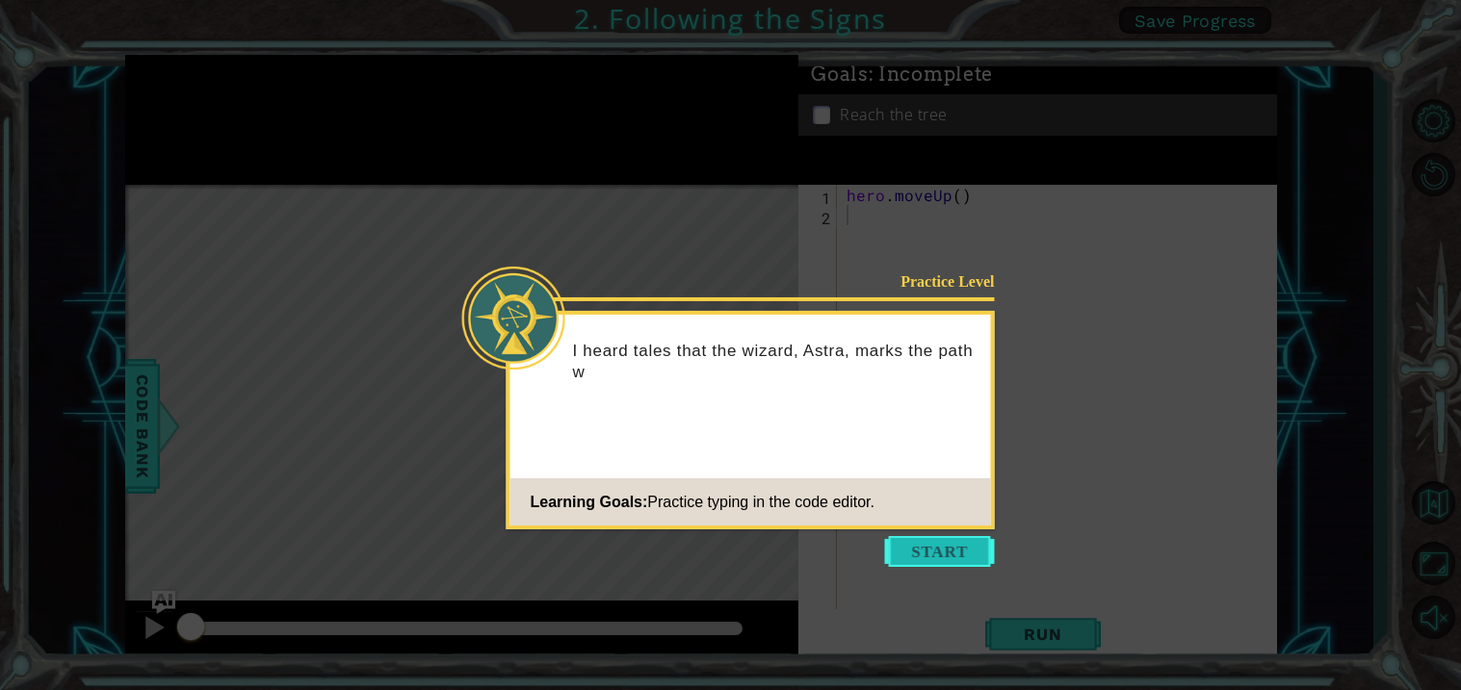
click at [931, 548] on button "Start" at bounding box center [940, 551] width 110 height 31
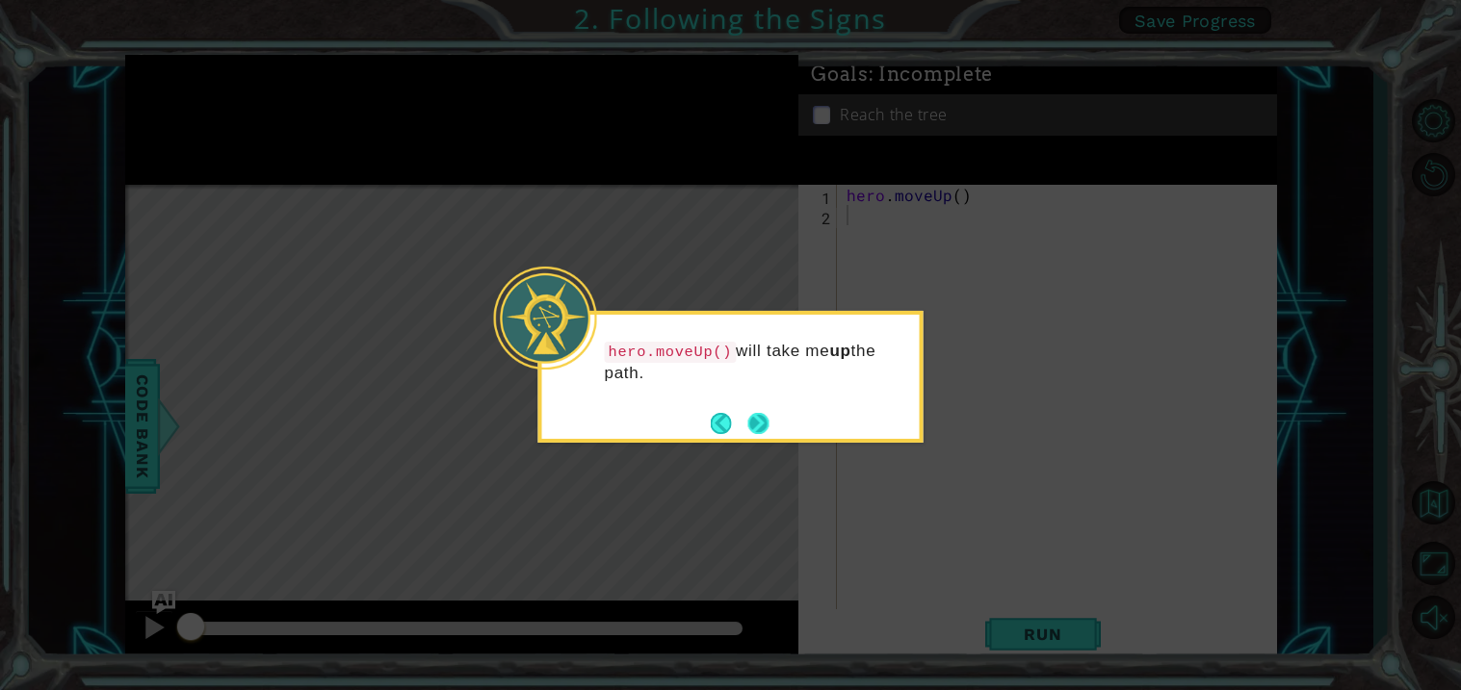
click at [761, 426] on button "Next" at bounding box center [758, 423] width 21 height 21
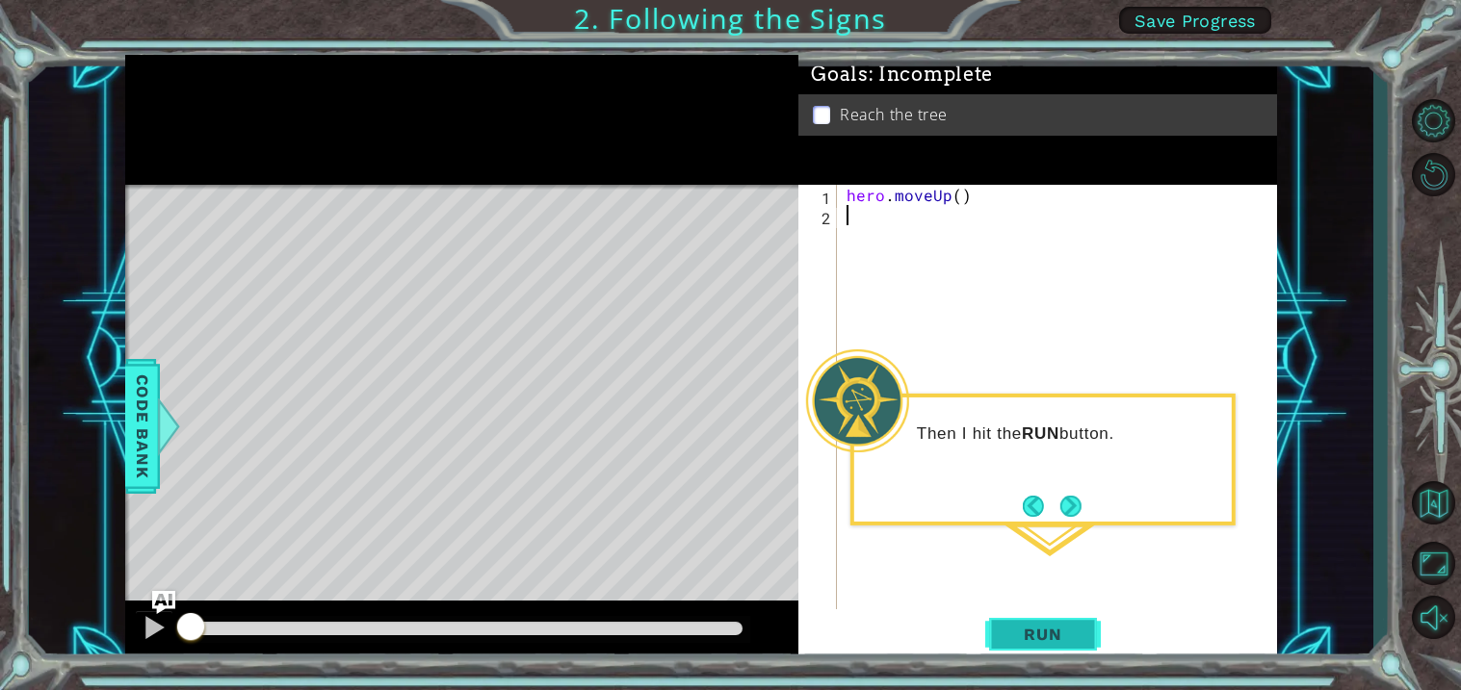
click at [1072, 641] on span "Run" at bounding box center [1042, 634] width 76 height 19
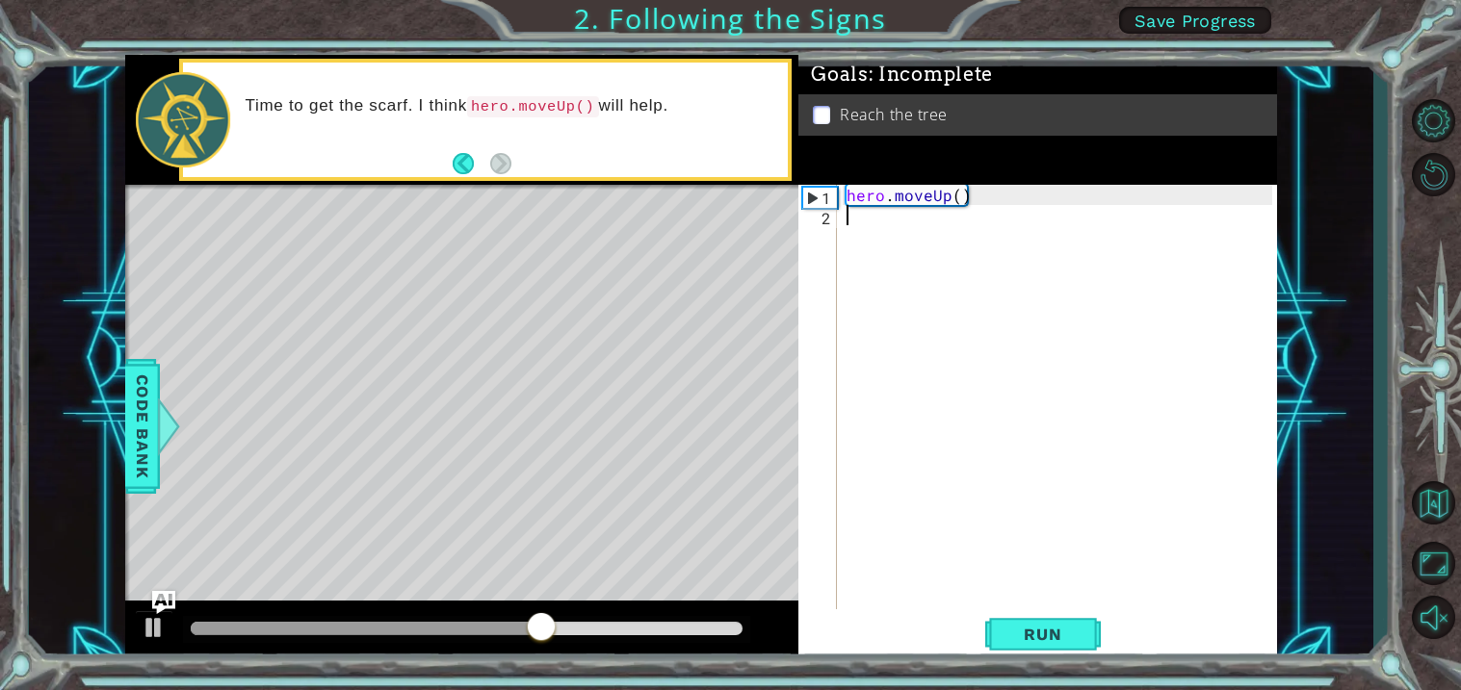
click at [429, 444] on div "Level Map" at bounding box center [570, 468] width 890 height 567
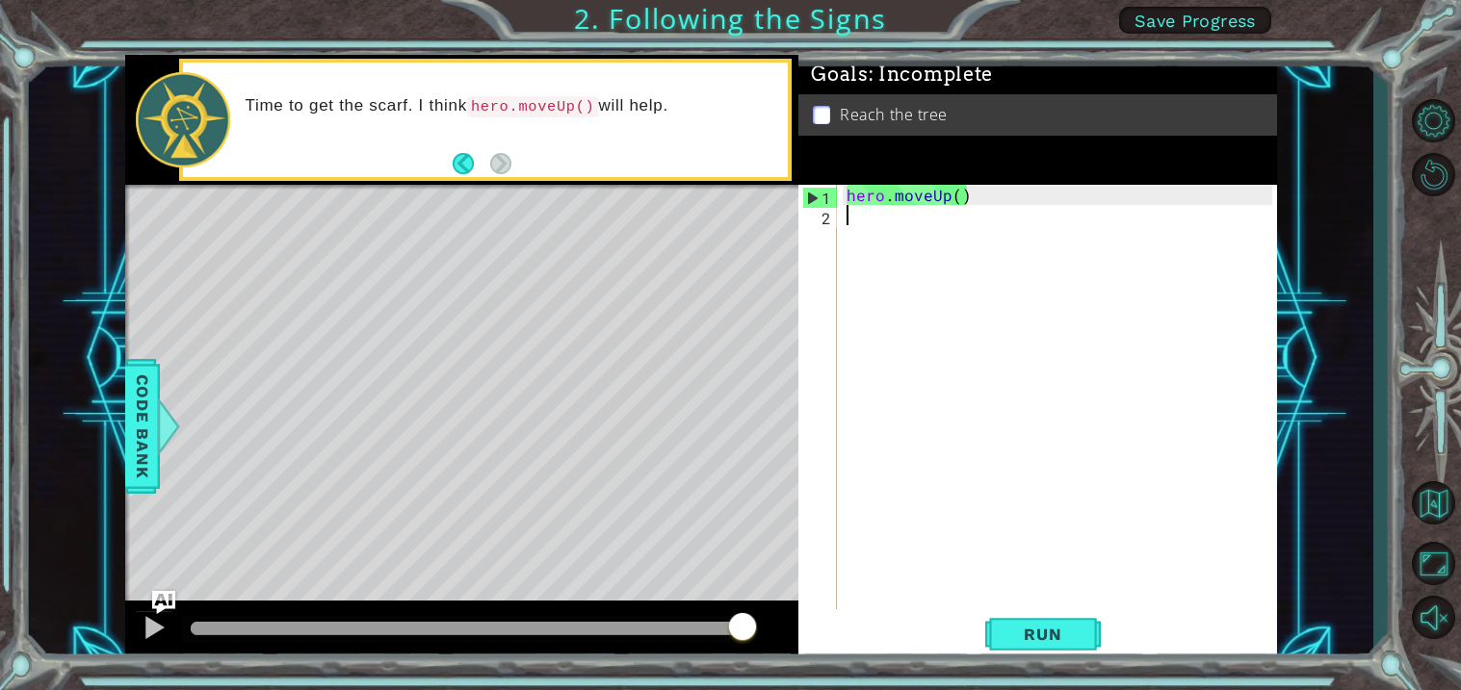
click at [817, 198] on div "1" at bounding box center [820, 198] width 34 height 20
click at [813, 194] on div "1" at bounding box center [820, 198] width 34 height 20
click at [1023, 636] on span "Run" at bounding box center [1042, 634] width 76 height 19
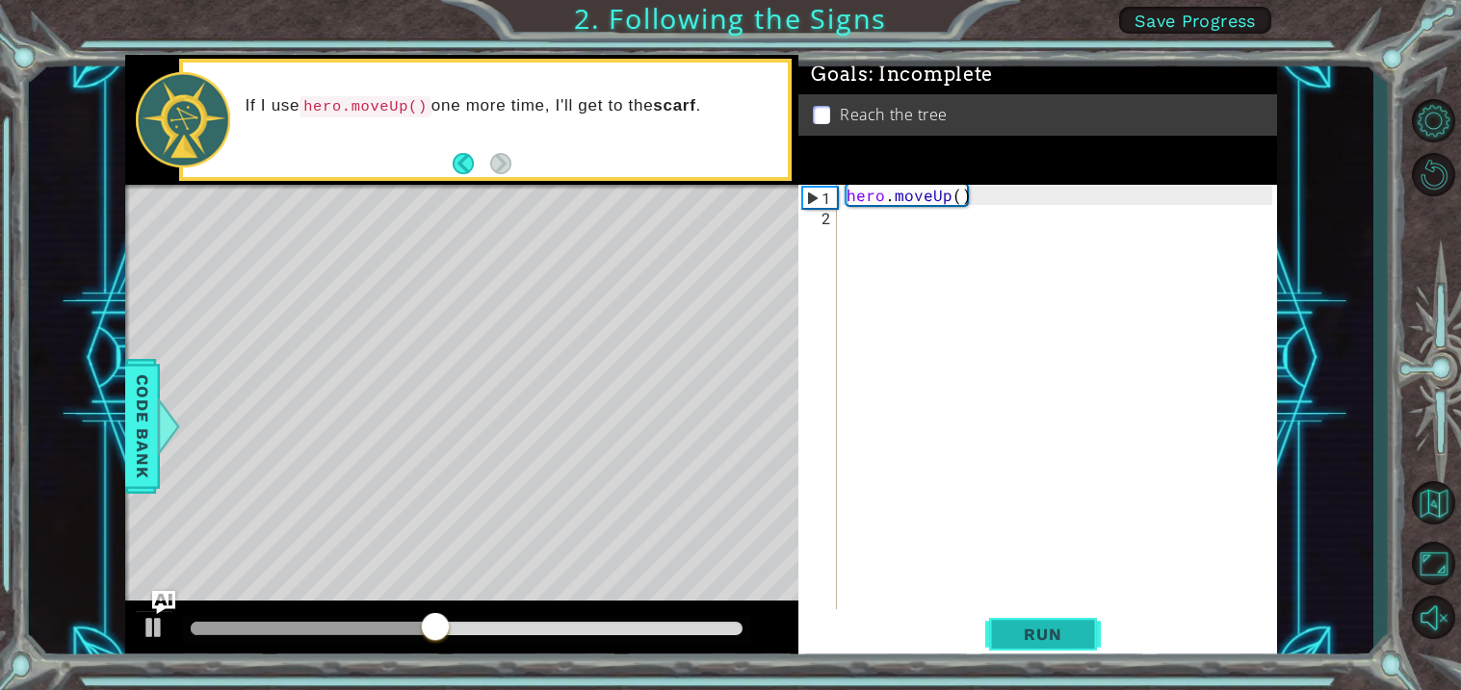
click at [1020, 635] on span "Run" at bounding box center [1042, 634] width 76 height 19
click at [807, 203] on div "1" at bounding box center [820, 198] width 34 height 20
type textarea "hero.moveUp()"
click at [840, 214] on div "hero.moveUp() 1 2 hero . moveUp ( ) ההההההההההההההההההההההההההההההההההההההההההה…" at bounding box center [1035, 397] width 474 height 425
click at [872, 209] on div "hero . moveUp ( )" at bounding box center [1061, 417] width 439 height 465
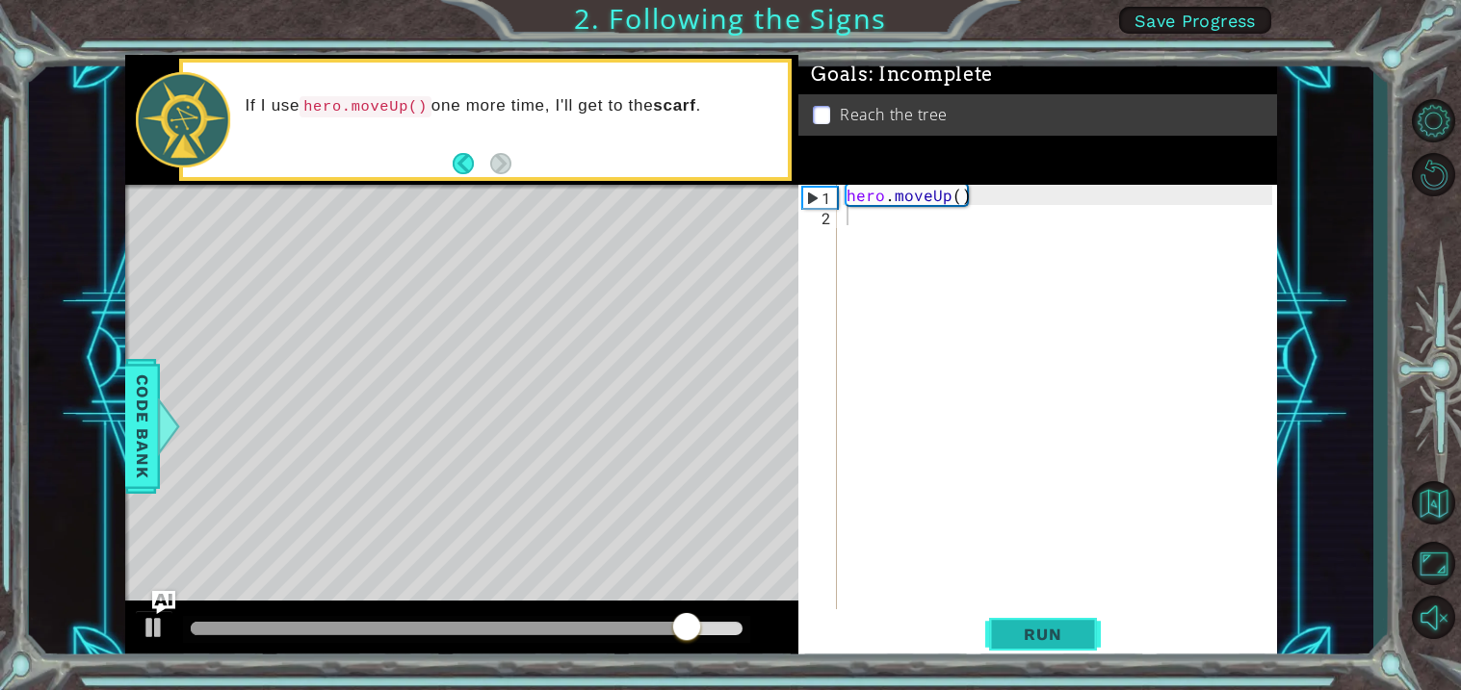
click at [1040, 644] on span "Run" at bounding box center [1042, 634] width 76 height 19
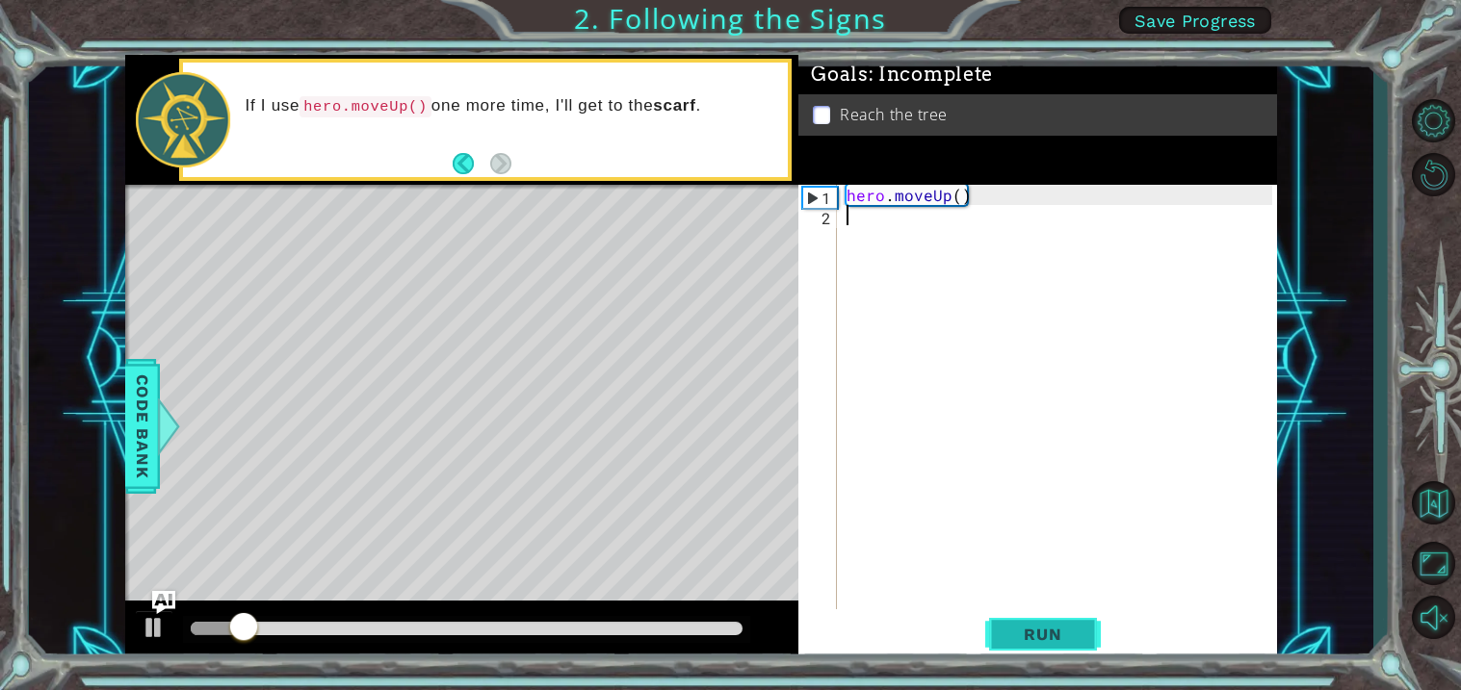
click at [1039, 644] on span "Run" at bounding box center [1042, 634] width 76 height 19
click at [825, 117] on p at bounding box center [821, 115] width 17 height 18
click at [1069, 635] on span "Run" at bounding box center [1042, 634] width 76 height 19
click at [534, 414] on div "Level Map" at bounding box center [570, 468] width 890 height 567
click at [145, 637] on div at bounding box center [154, 627] width 25 height 25
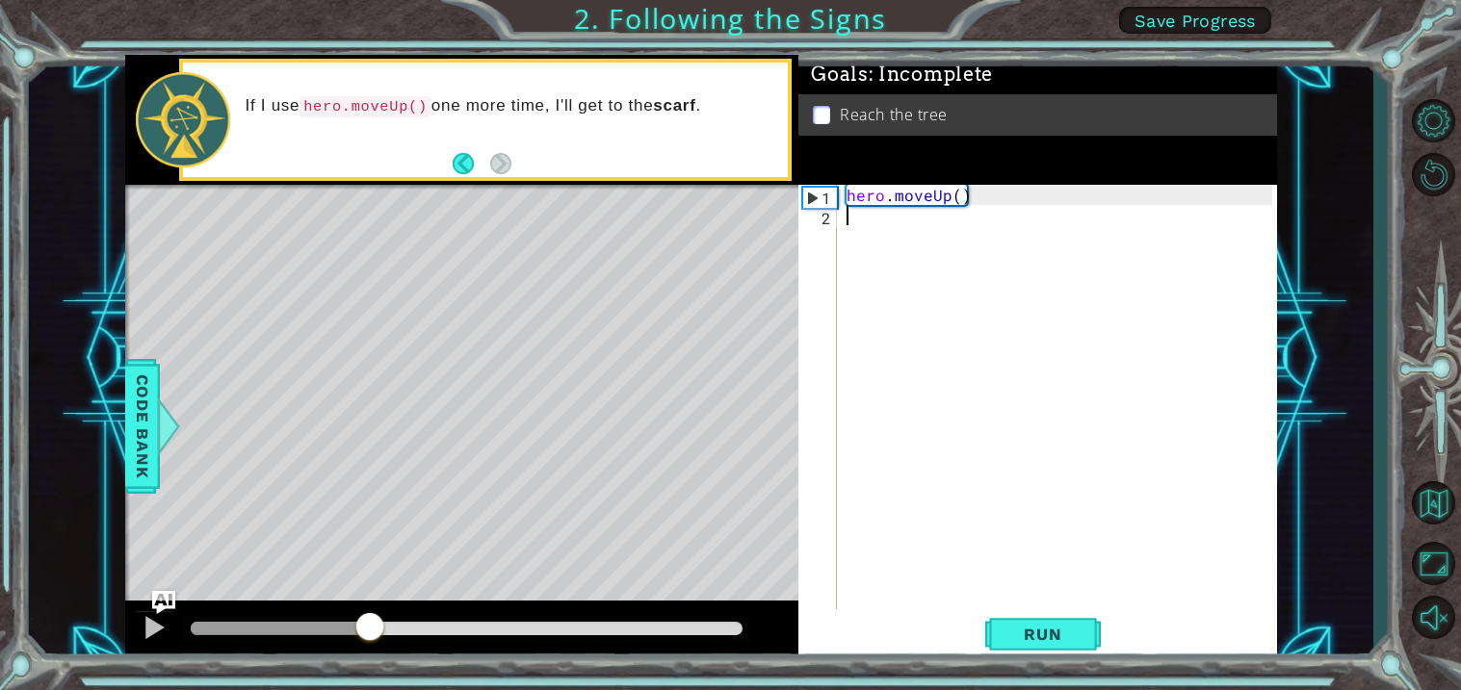
click at [477, 151] on footer at bounding box center [482, 163] width 59 height 29
click at [474, 159] on button "Back" at bounding box center [472, 163] width 38 height 21
click at [499, 150] on footer at bounding box center [482, 163] width 59 height 29
click at [505, 158] on button "Next" at bounding box center [500, 163] width 21 height 21
click at [814, 200] on div "1" at bounding box center [820, 198] width 34 height 20
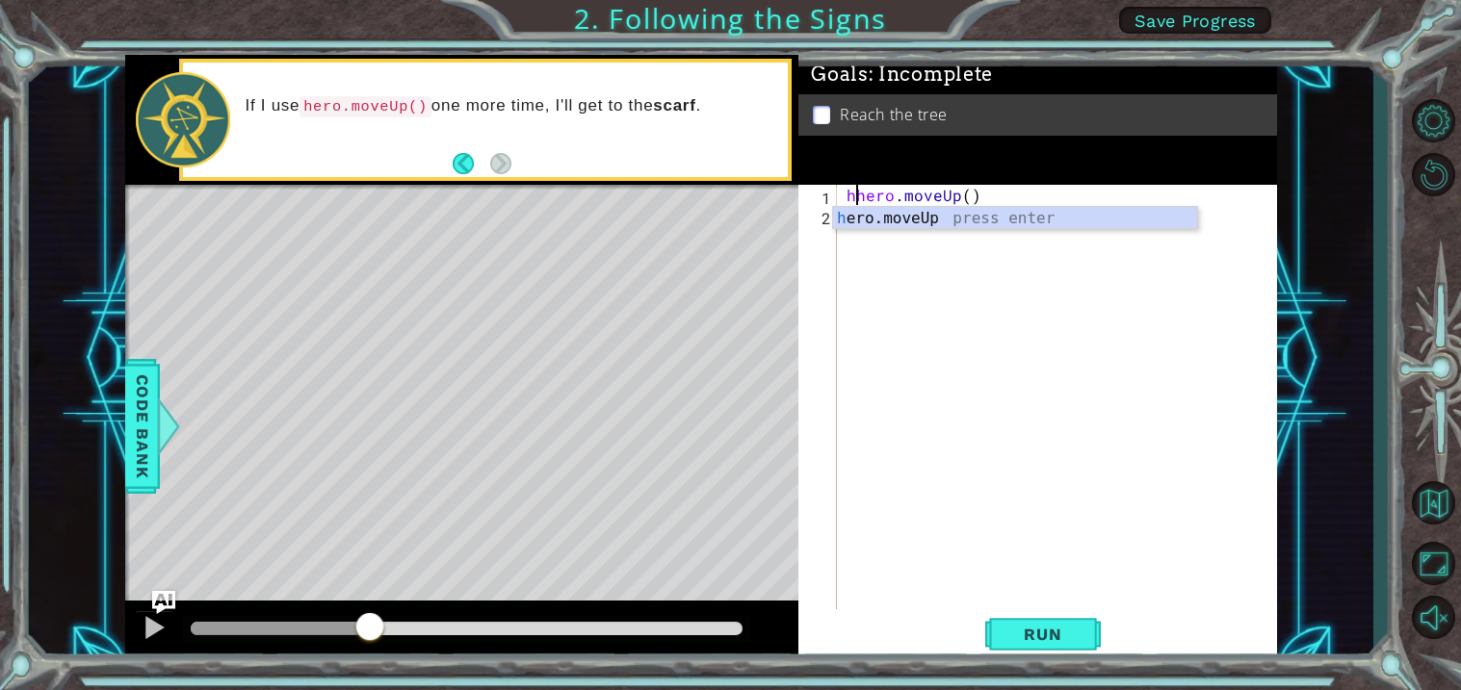
type textarea "hero.moveUp()"
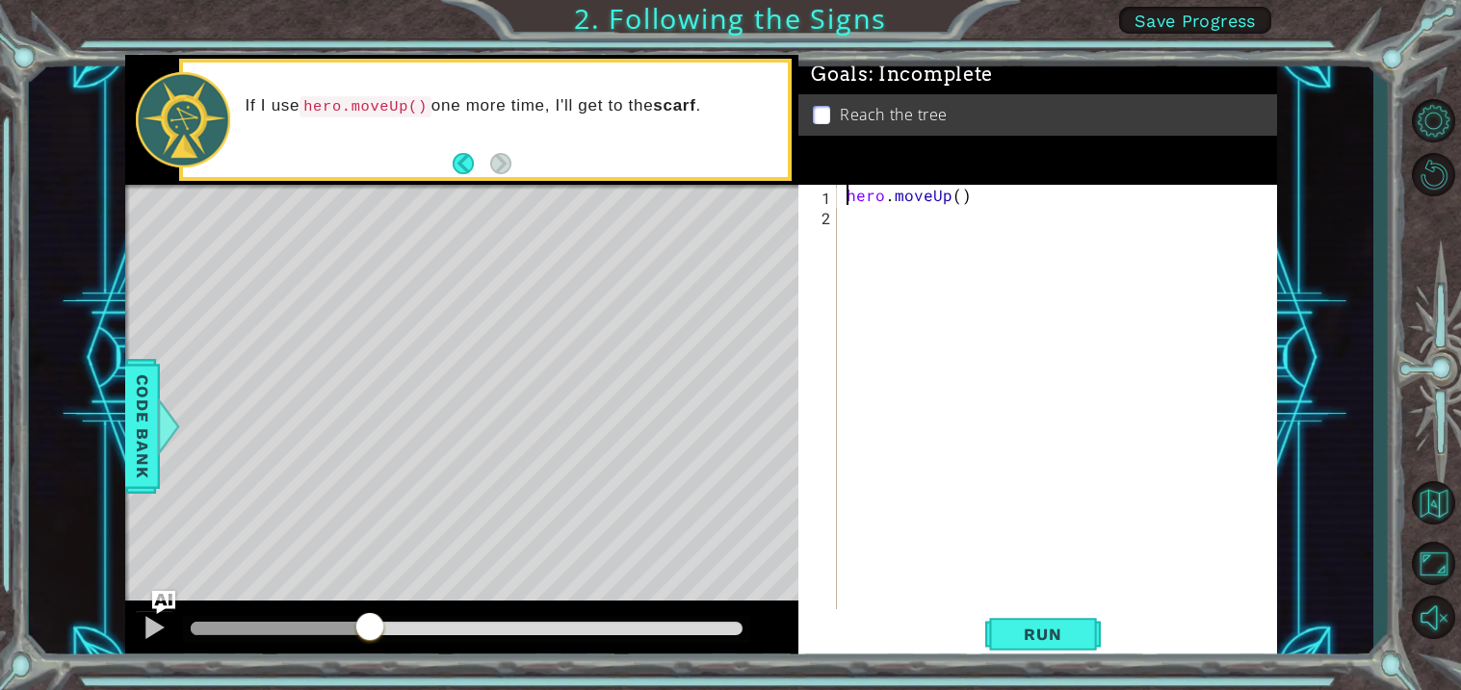
click at [837, 220] on div "hero.moveUp() 1 2 hero . moveUp ( ) ההההההההההההההההההההההההההההההההההההההההההה…" at bounding box center [1035, 397] width 474 height 425
click at [851, 220] on div "hero . moveUp ( )" at bounding box center [1061, 417] width 439 height 465
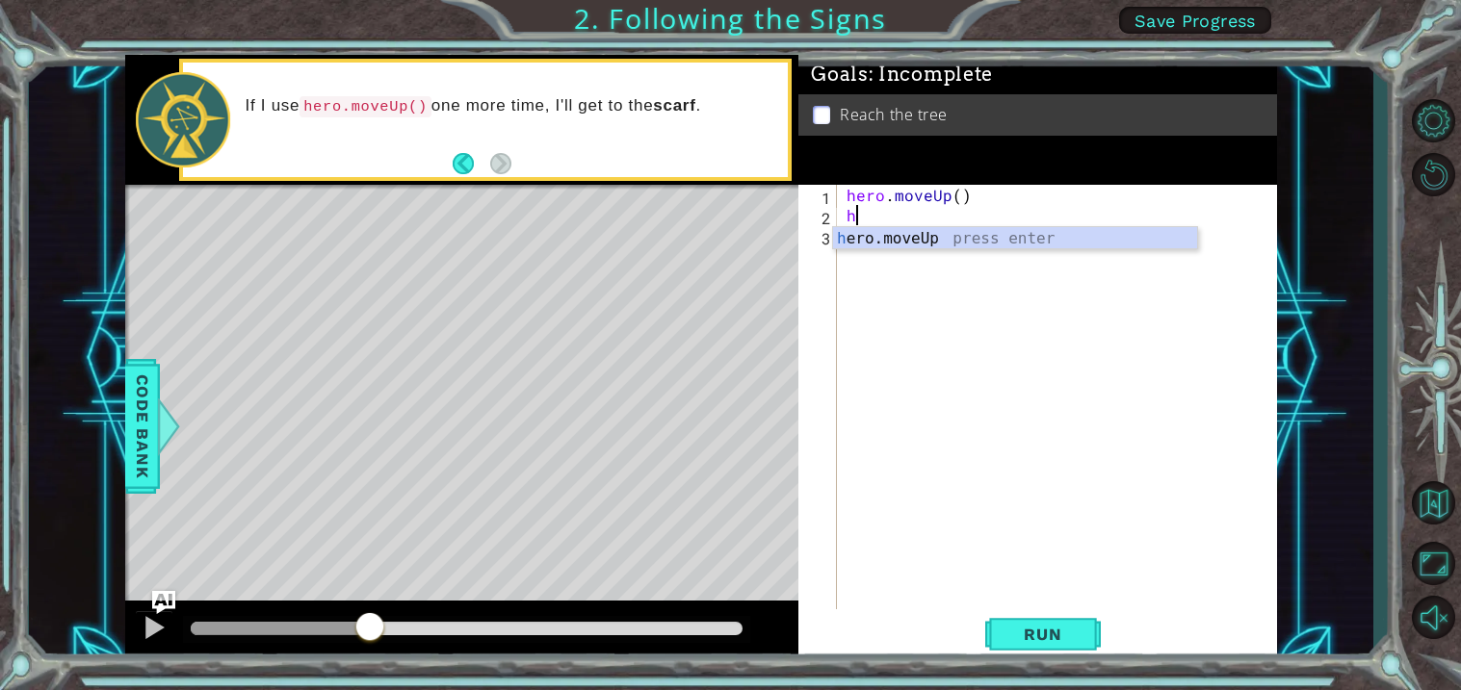
type textarea "he"
click at [926, 237] on div "he ro.moveUp press enter" at bounding box center [1015, 261] width 364 height 69
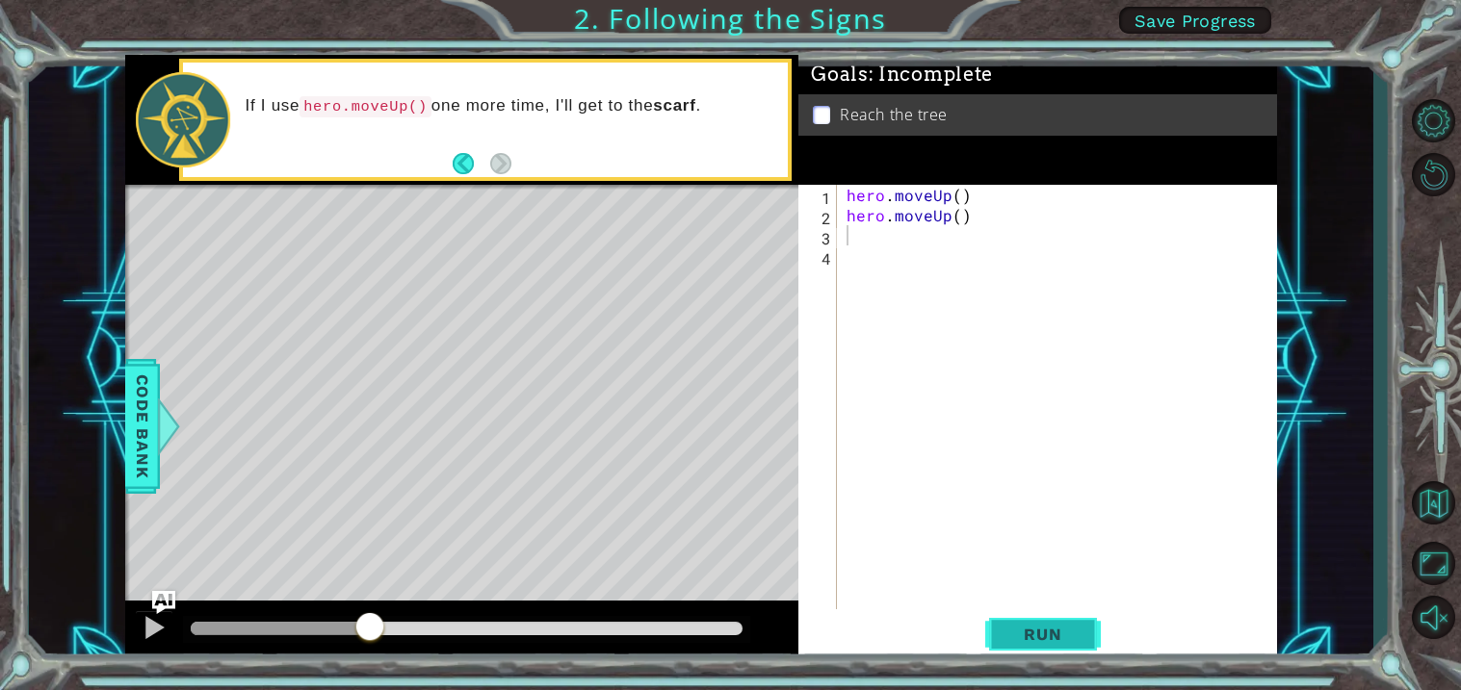
click at [1023, 615] on button "Run" at bounding box center [1043, 635] width 116 height 48
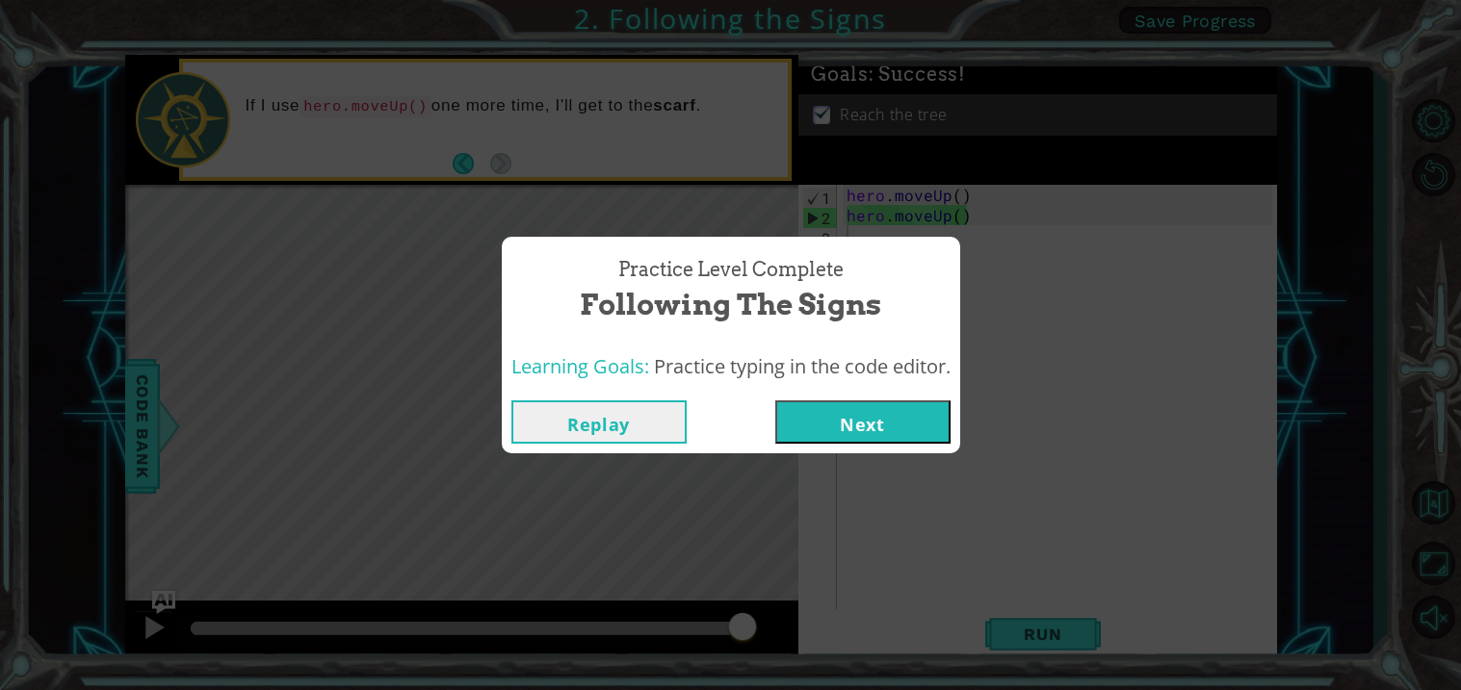
click at [912, 423] on button "Next" at bounding box center [862, 422] width 175 height 43
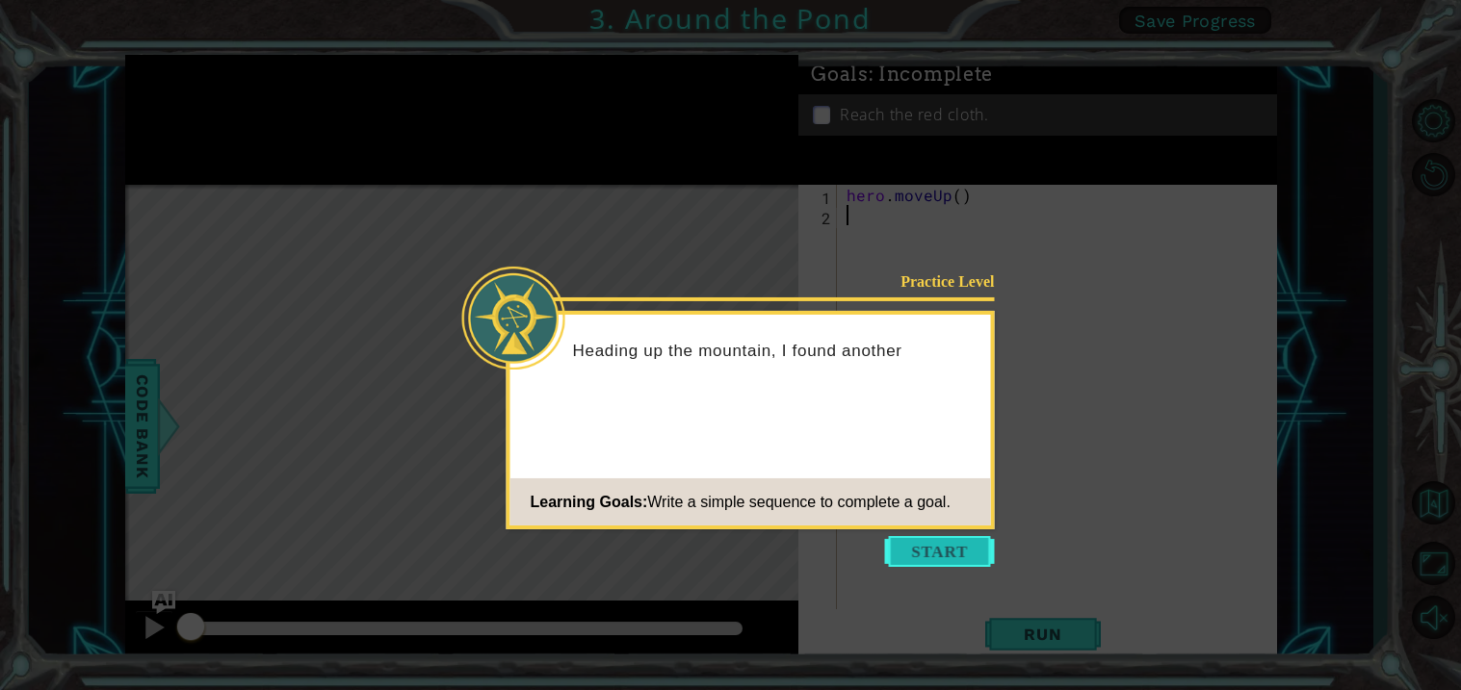
click at [936, 537] on button "Start" at bounding box center [940, 551] width 110 height 31
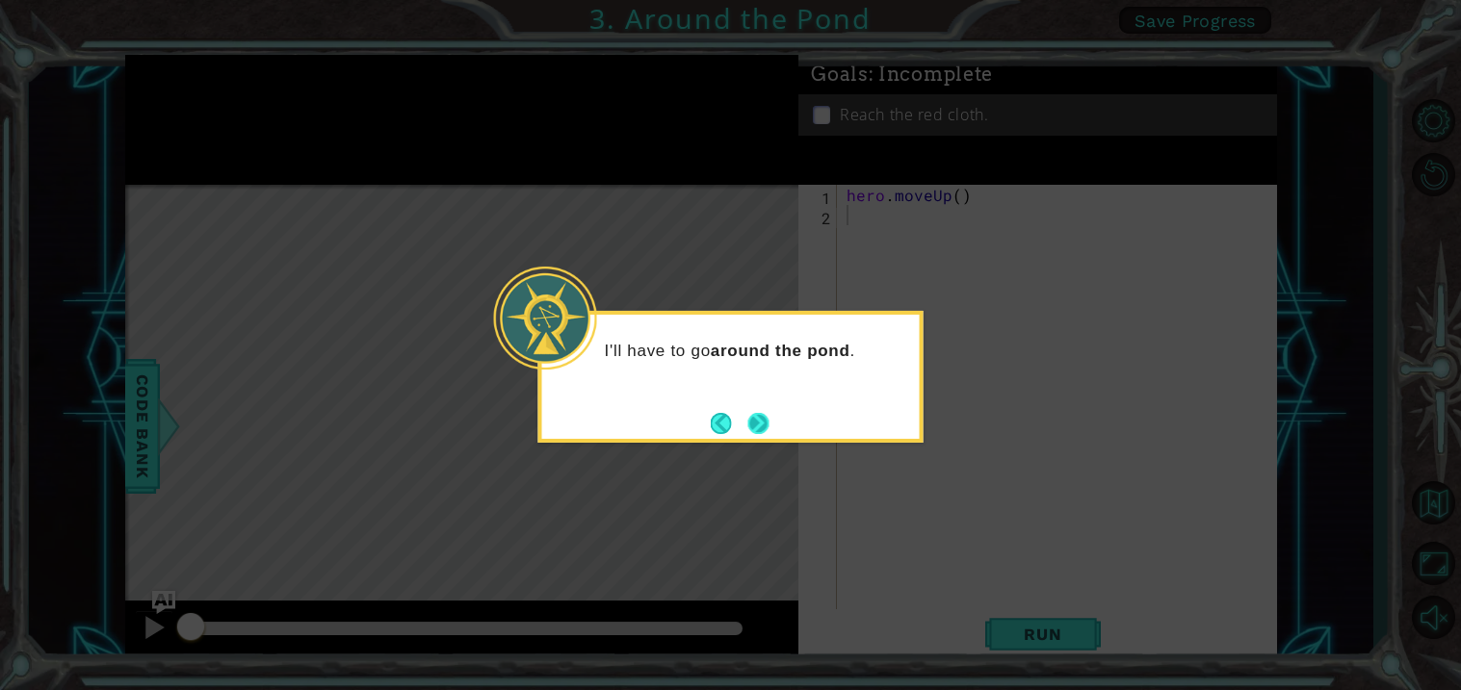
click at [758, 417] on button "Next" at bounding box center [758, 423] width 21 height 21
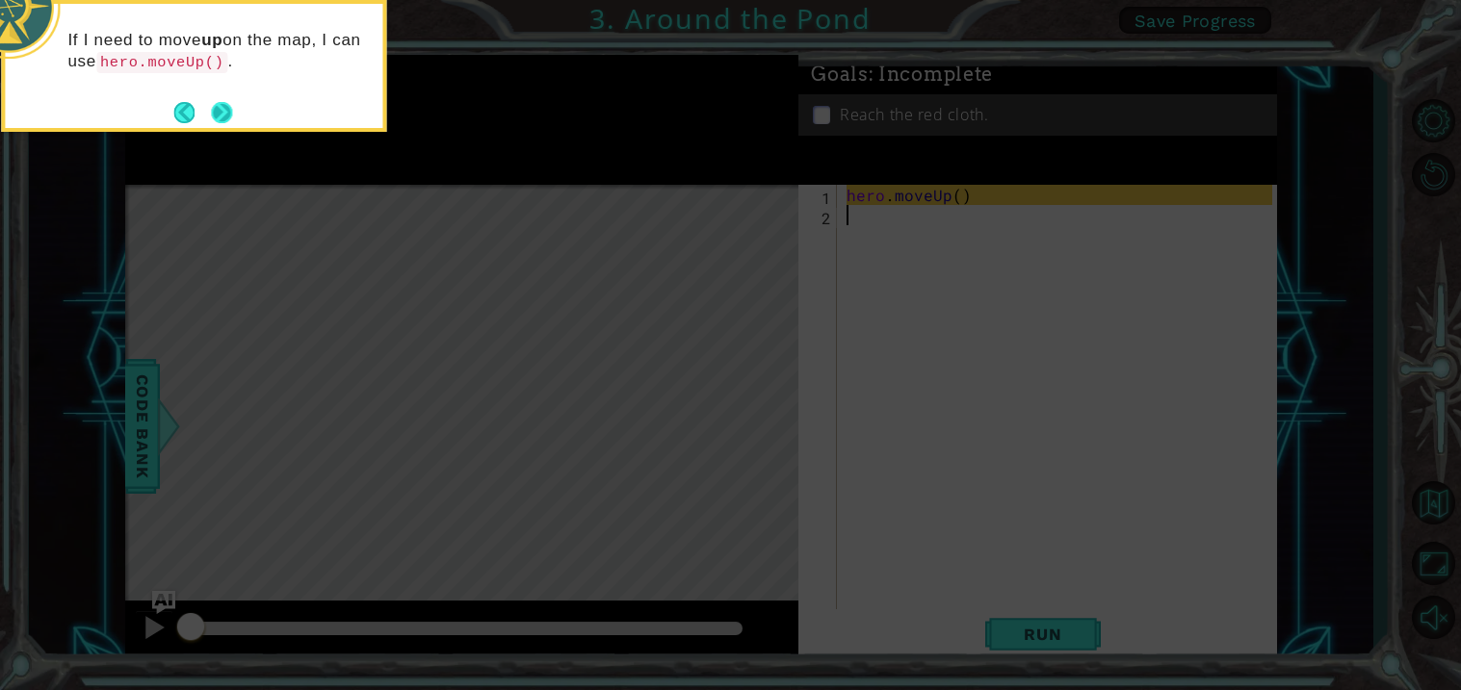
click at [219, 116] on button "Next" at bounding box center [221, 112] width 21 height 21
